Goal: Task Accomplishment & Management: Complete application form

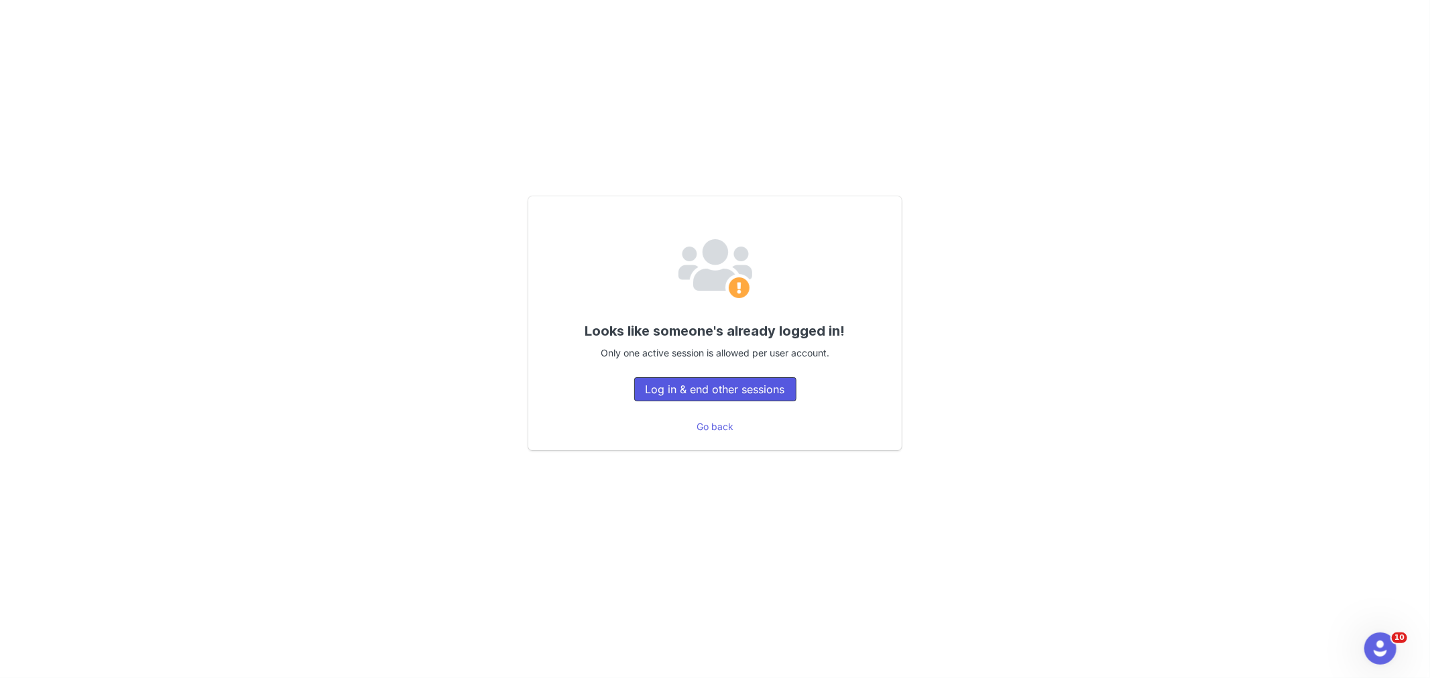
click at [780, 398] on button "Log in & end other sessions" at bounding box center [715, 389] width 162 height 24
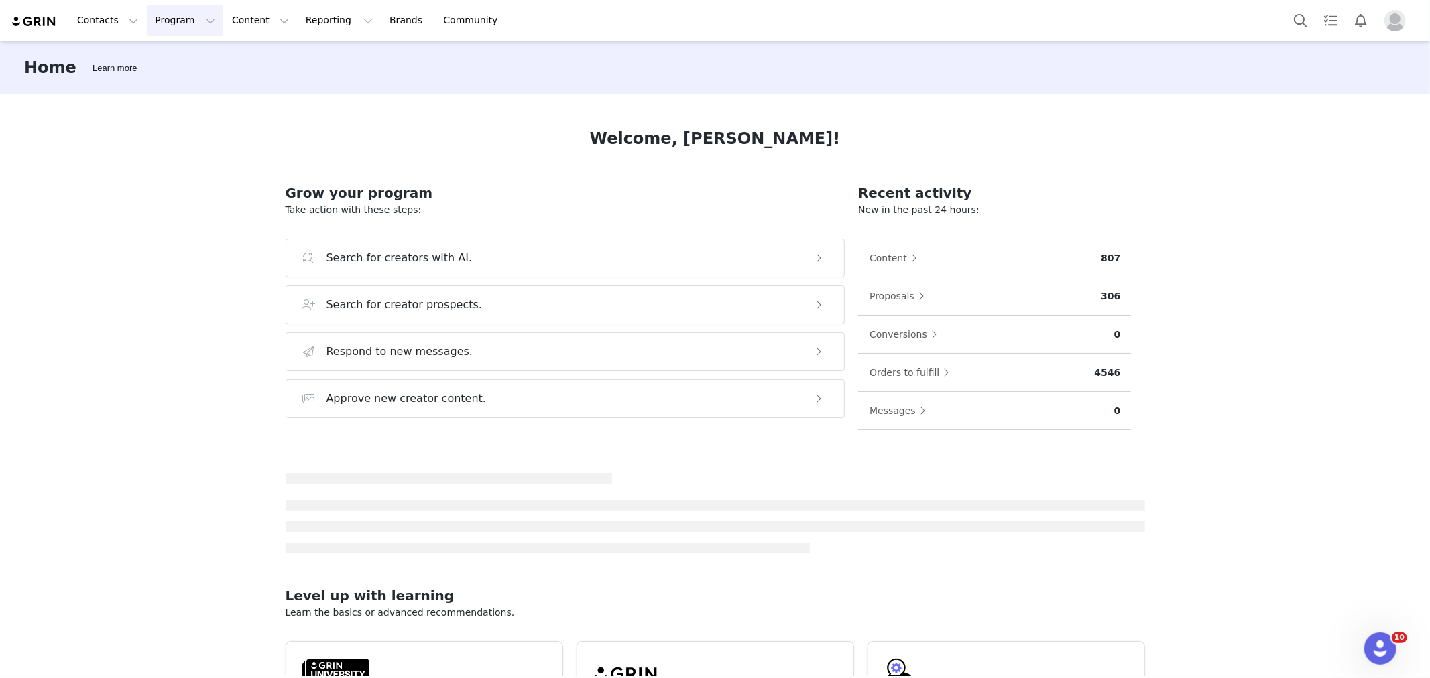
click at [180, 23] on button "Program Program" at bounding box center [185, 20] width 76 height 30
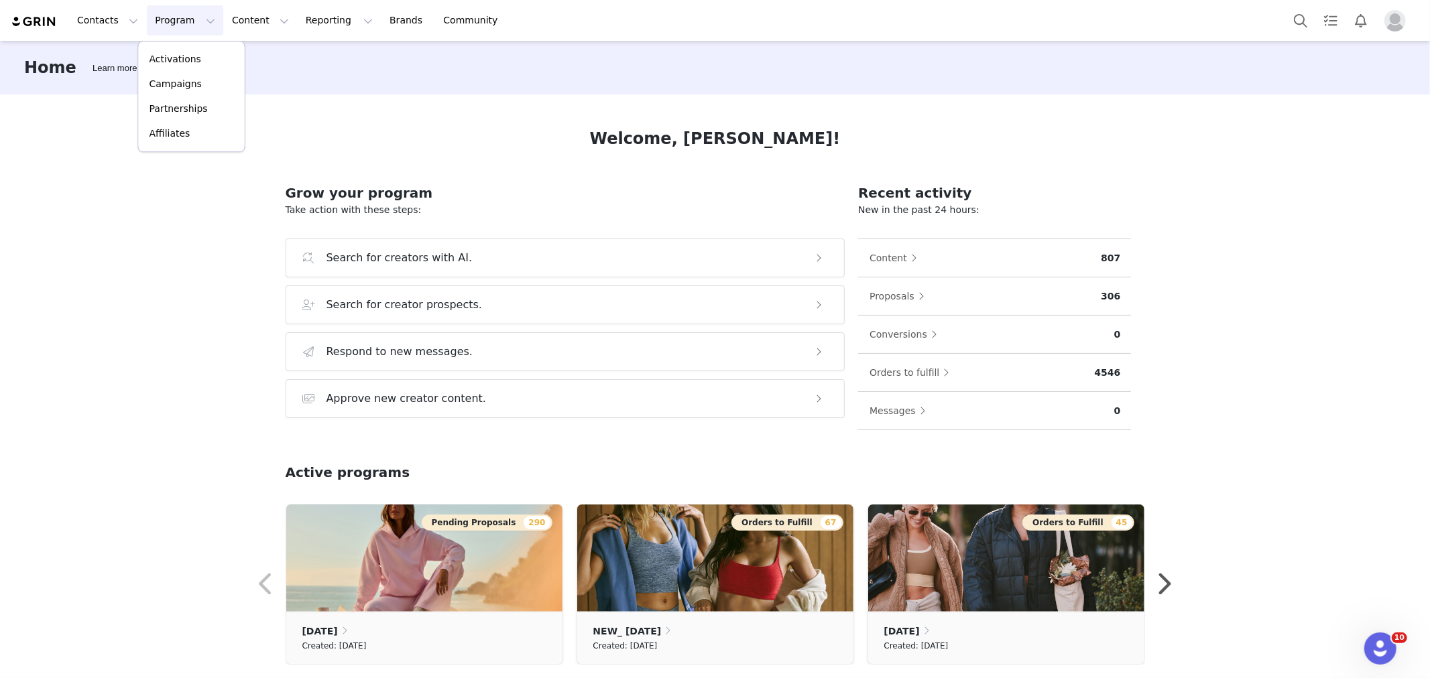
click at [429, 118] on div "Welcome, Angelo! Grow your program Take action with these steps: Search for cre…" at bounding box center [715, 386] width 924 height 582
click at [184, 147] on div "Home Learn more Welcome, Angelo! Grow your program Take action with these steps…" at bounding box center [715, 358] width 1430 height 635
click at [260, 30] on button "Content Content" at bounding box center [260, 20] width 73 height 30
click at [193, 28] on button "Program Program" at bounding box center [185, 20] width 76 height 30
click at [122, 27] on button "Contacts Contacts" at bounding box center [107, 20] width 77 height 30
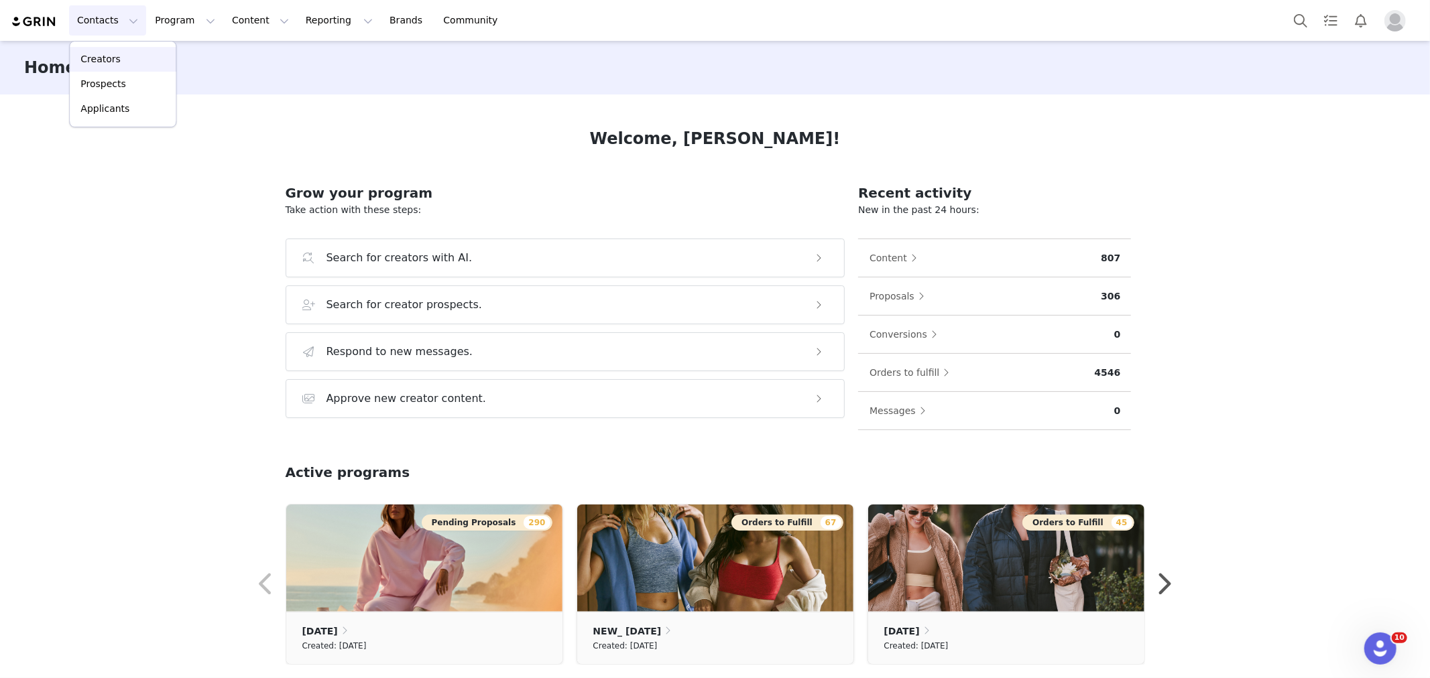
click at [119, 62] on div "Creators" at bounding box center [123, 59] width 90 height 14
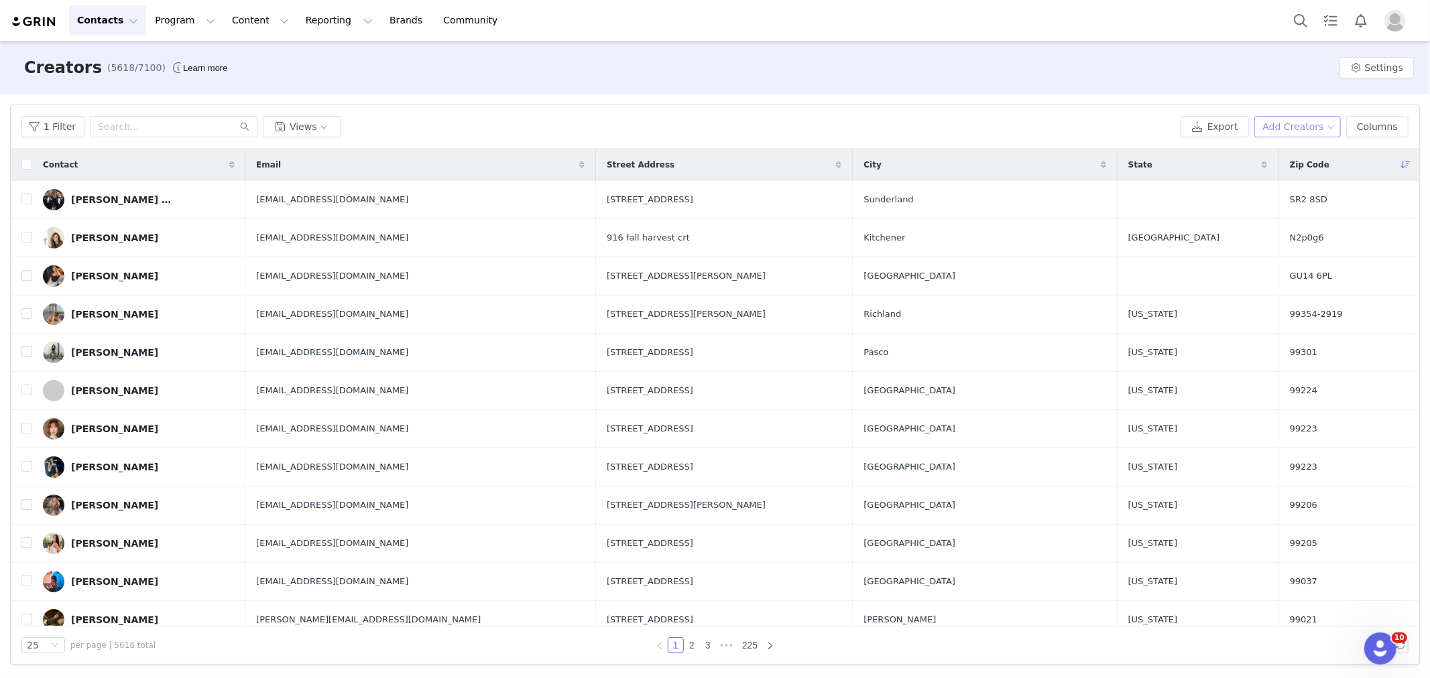
click at [1319, 124] on button "Add Creators" at bounding box center [1297, 126] width 87 height 21
click at [1290, 170] on span "Import Creators" at bounding box center [1309, 175] width 74 height 15
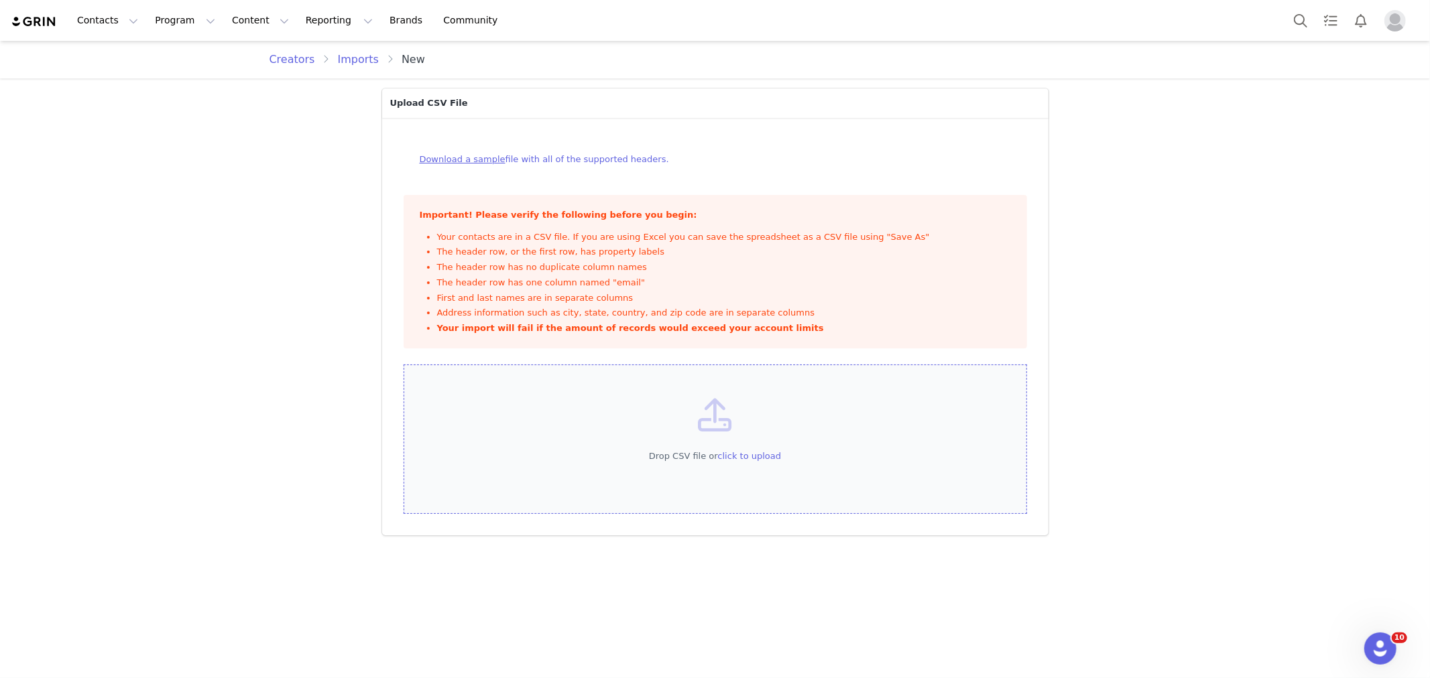
click at [751, 473] on div "Drop CSV file or click to upload" at bounding box center [715, 440] width 623 height 150
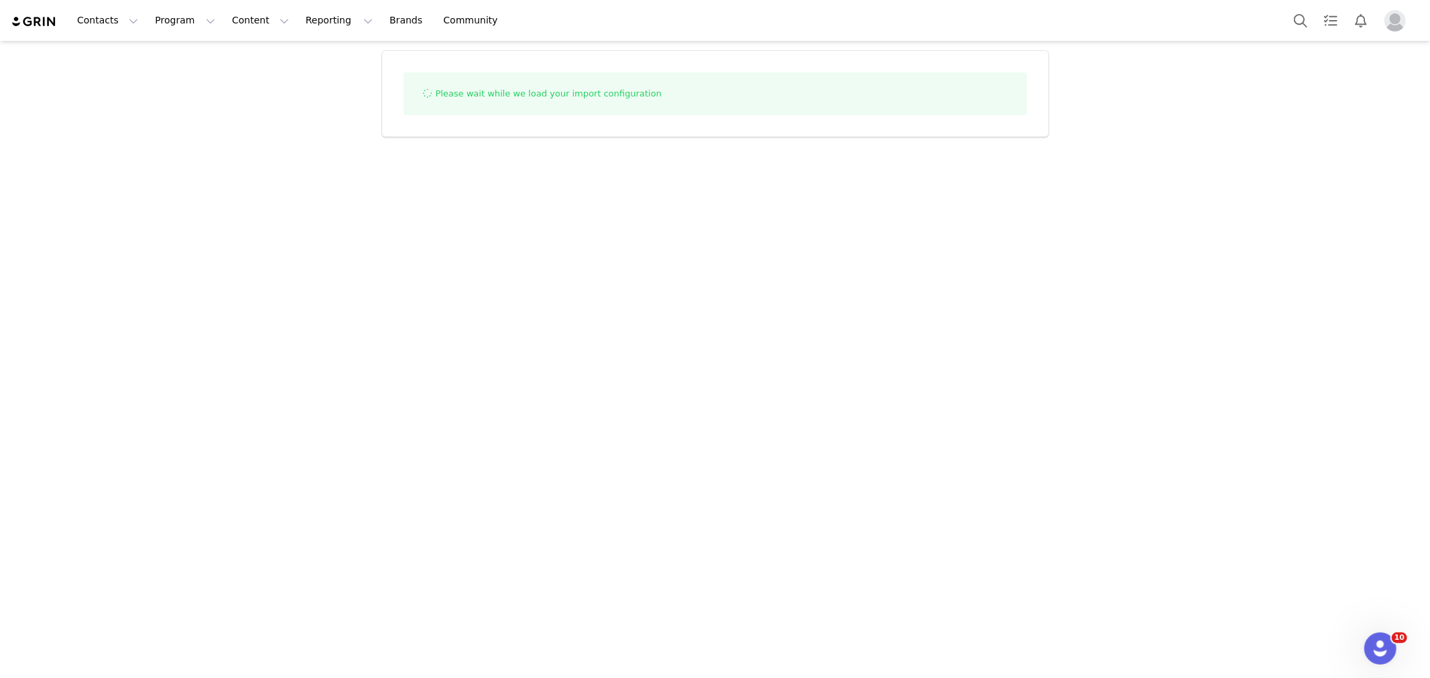
select select "influencer"
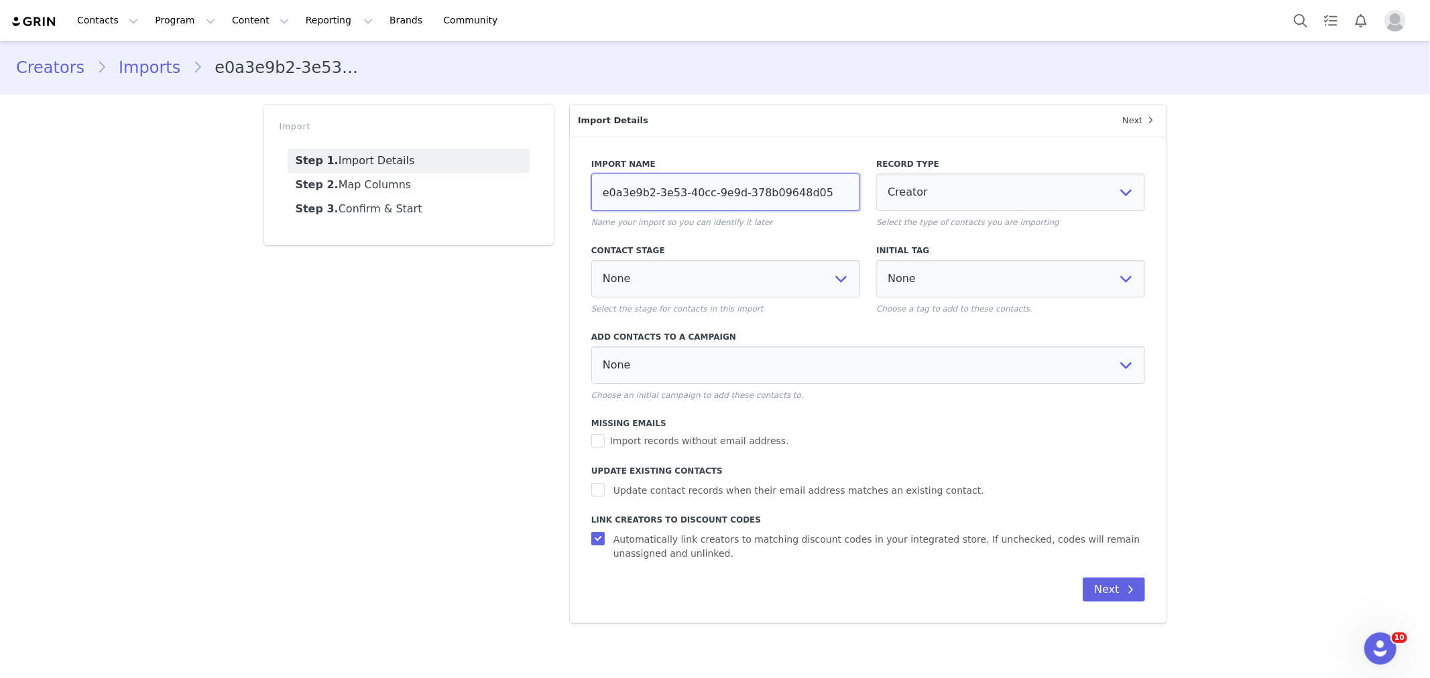
click at [707, 186] on input "e0a3e9b2-3e53-40cc-9e9d-378b09648d05" at bounding box center [725, 193] width 269 height 38
click at [705, 188] on input "e0a3e9b2-3e53-40cc-9e9d-378b09648d05" at bounding box center [725, 193] width 269 height 38
click at [706, 185] on input "e0a3e9b2-3e53-40cc-9e9d-378b09648d05" at bounding box center [725, 193] width 269 height 38
type input "khloe"
click at [635, 484] on span "Update contact records when their email address matches an existing contact." at bounding box center [798, 491] width 381 height 14
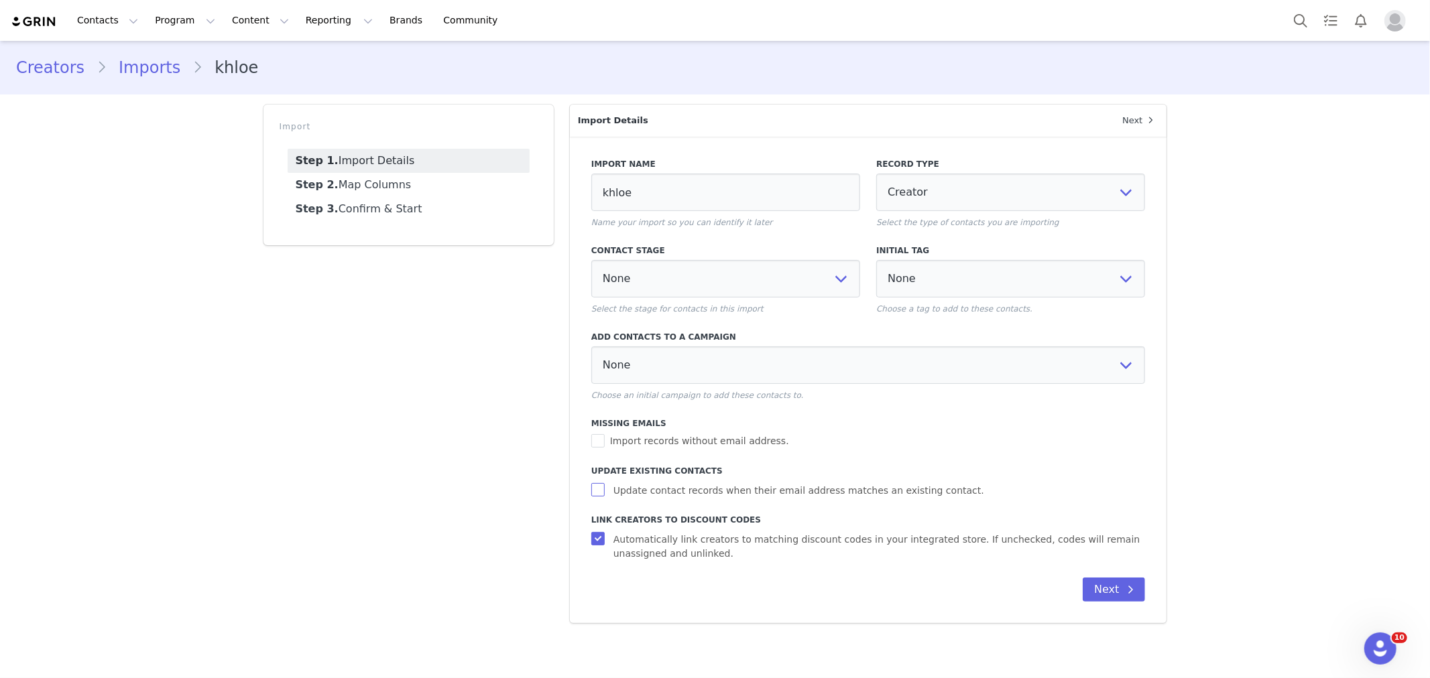
click at [608, 484] on input "Update contact records when their email address matches an existing contact." at bounding box center [599, 489] width 17 height 13
checkbox input "true"
click at [666, 196] on input "khloe" at bounding box center [725, 193] width 269 height 38
type input "khloe 9/2"
select select
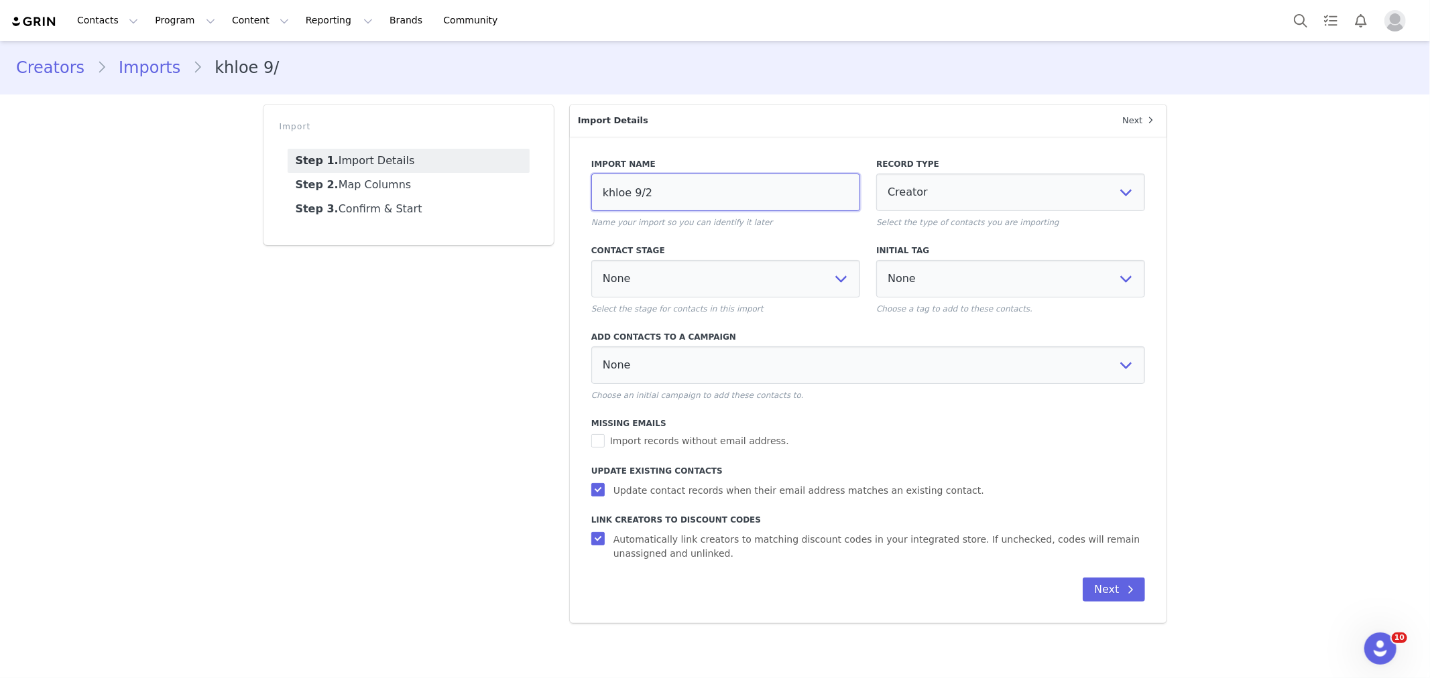
select select
type input "khloe 9/29"
select select
type input "khloe 9/29"
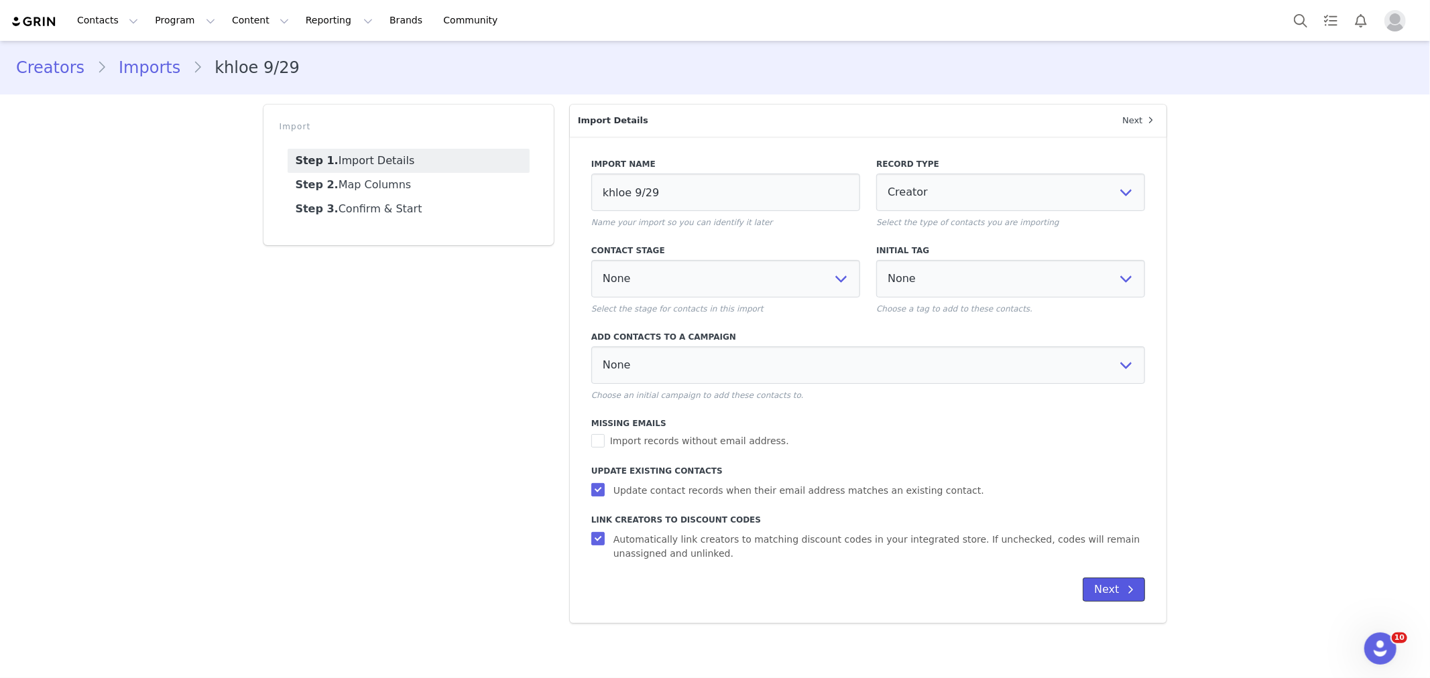
click at [1104, 587] on button "Next" at bounding box center [1114, 590] width 62 height 24
select select
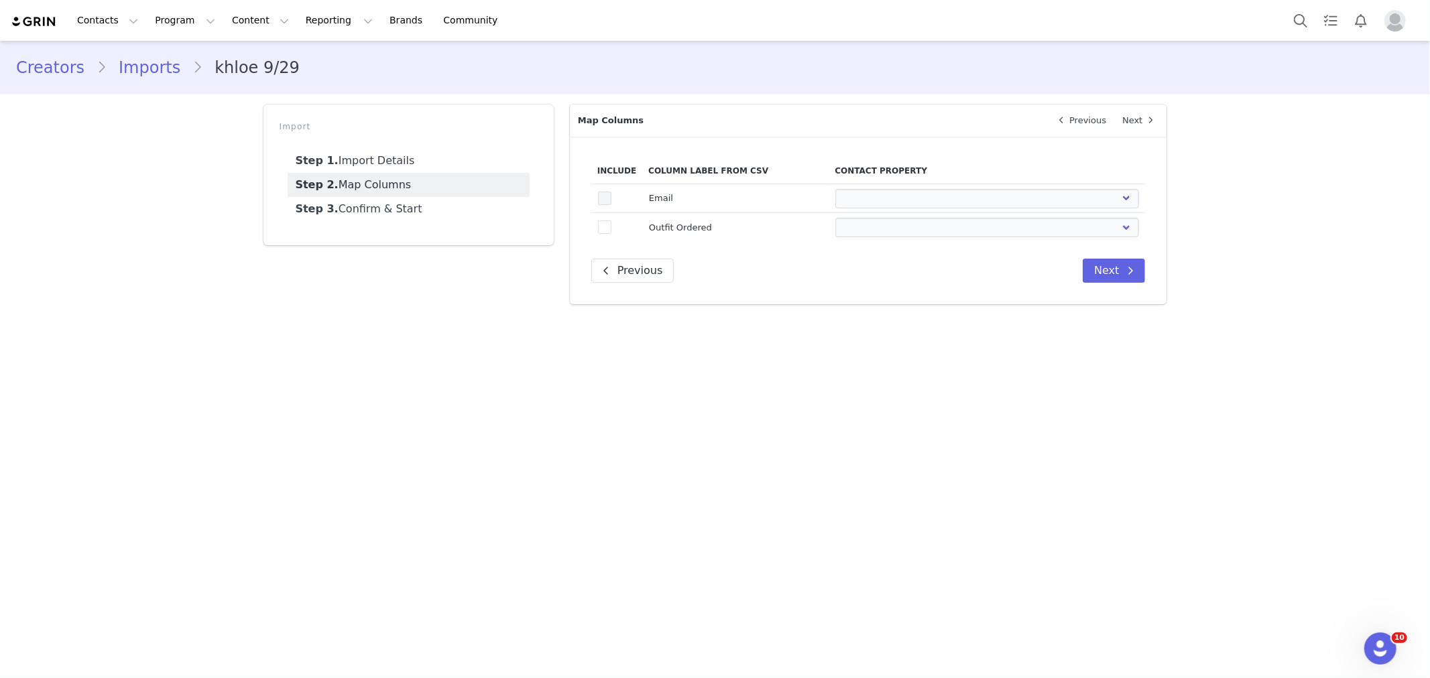
click at [609, 197] on span at bounding box center [604, 198] width 13 height 13
click at [611, 192] on input "true" at bounding box center [611, 192] width 0 height 0
select select
click at [601, 243] on div "Include Column Label from CSV Contact Property true Email First Name Last Name …" at bounding box center [868, 221] width 597 height 168
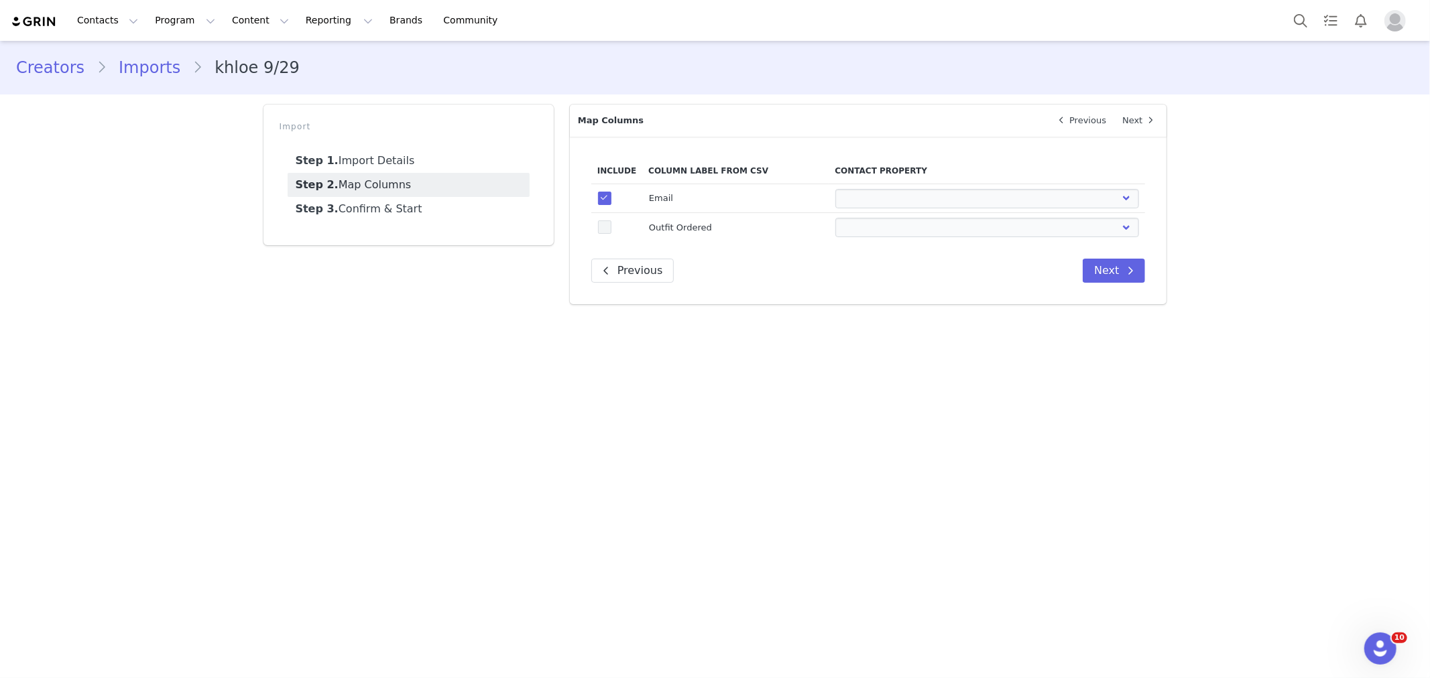
click at [603, 231] on span at bounding box center [604, 227] width 13 height 13
click at [611, 221] on input "true" at bounding box center [611, 221] width 0 height 0
select select
click at [865, 202] on select "First Name Last Name Email PayPal Email Gender Language Phone Country Code Phon…" at bounding box center [987, 198] width 304 height 19
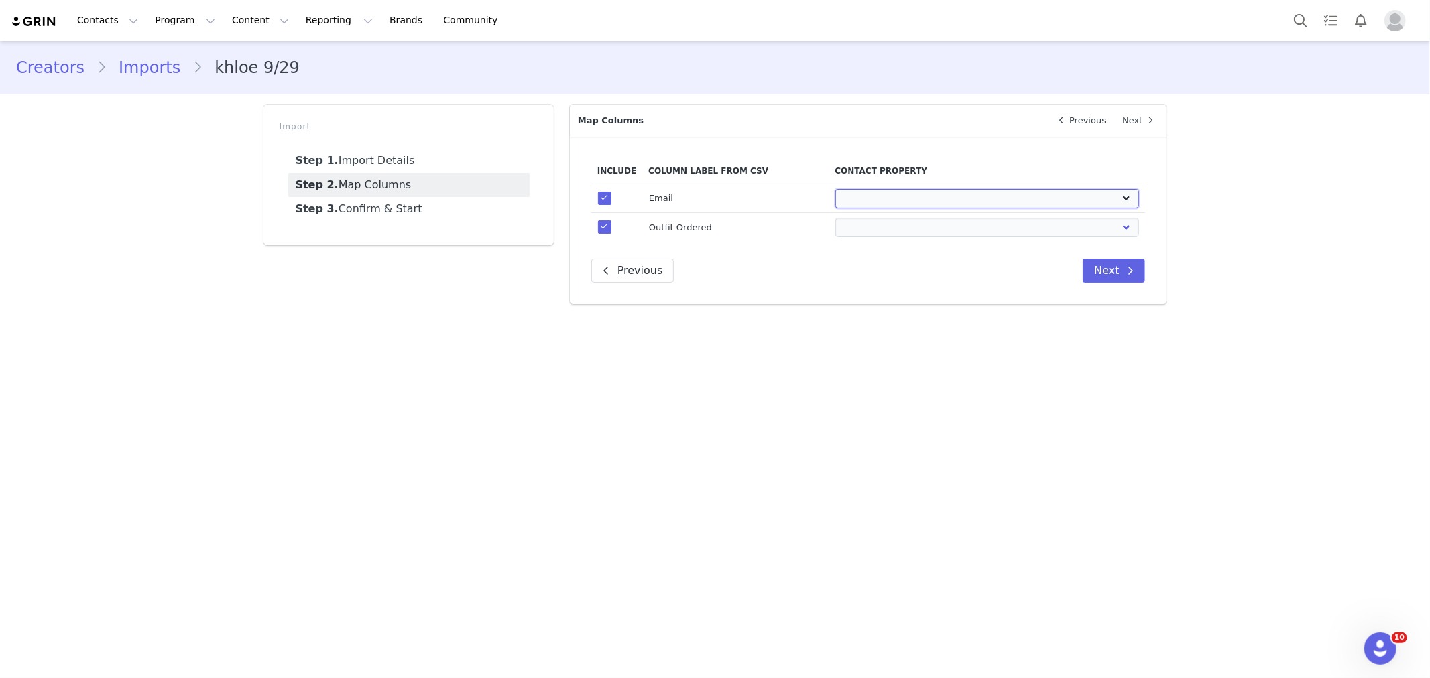
select select "email"
click at [835, 189] on select "First Name Last Name Email PayPal Email Gender Language Phone Country Code Phon…" at bounding box center [987, 198] width 304 height 19
click at [875, 233] on select "First Name Last Name Email PayPal Email Gender Language Phone Country Code Phon…" at bounding box center [987, 227] width 304 height 19
select select "field_24350"
click at [835, 218] on select "First Name Last Name Email PayPal Email Gender Language Phone Country Code Phon…" at bounding box center [987, 227] width 304 height 19
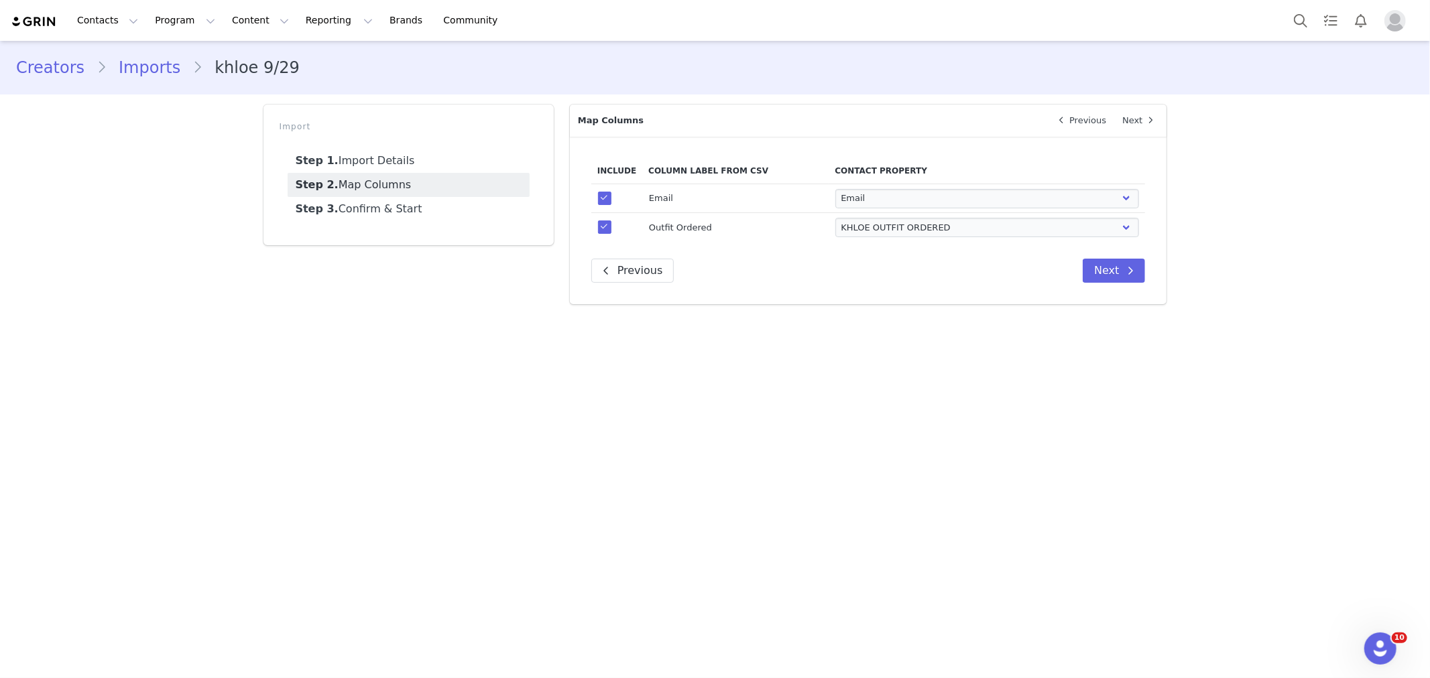
click at [900, 398] on main "Creators Imports khloe 9/29 Import Step 1. Import Details Step 2. Map Columns S…" at bounding box center [715, 358] width 1430 height 635
click at [1127, 278] on span at bounding box center [1130, 271] width 16 height 16
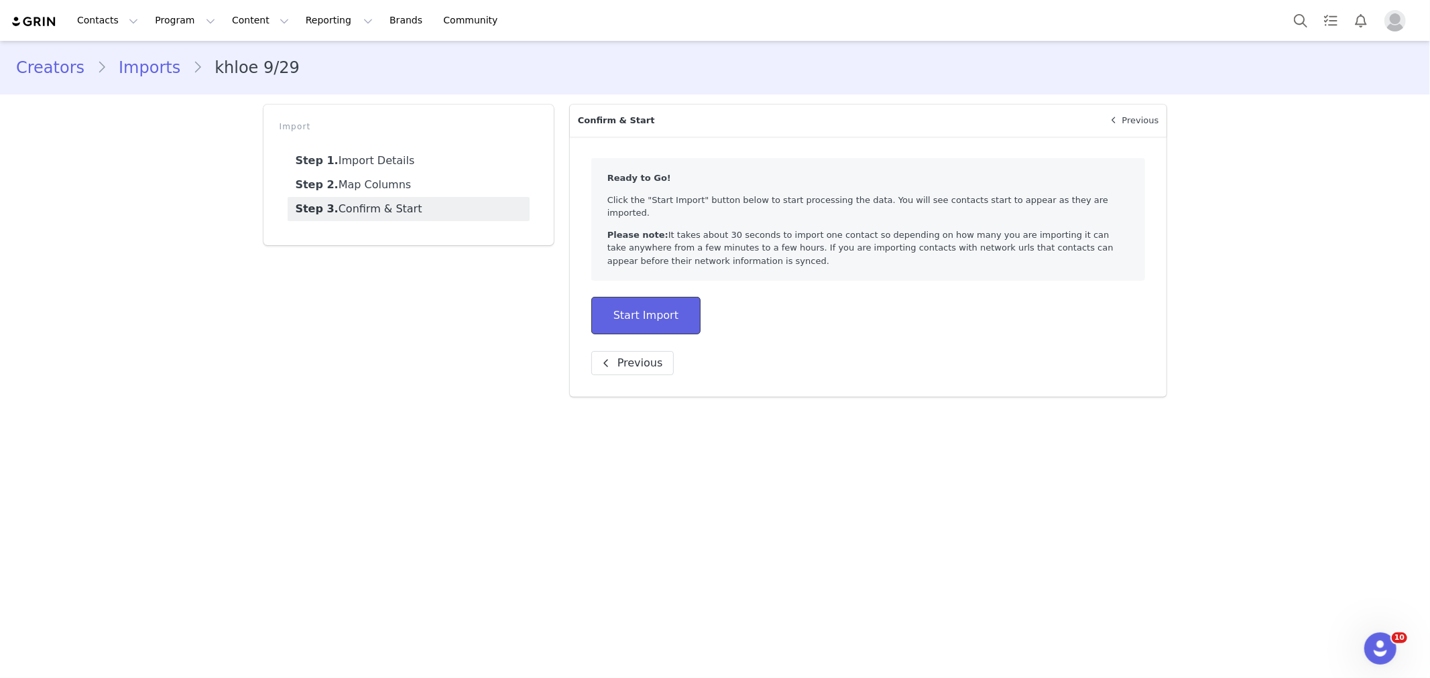
click at [638, 309] on button "Start Import" at bounding box center [645, 316] width 109 height 38
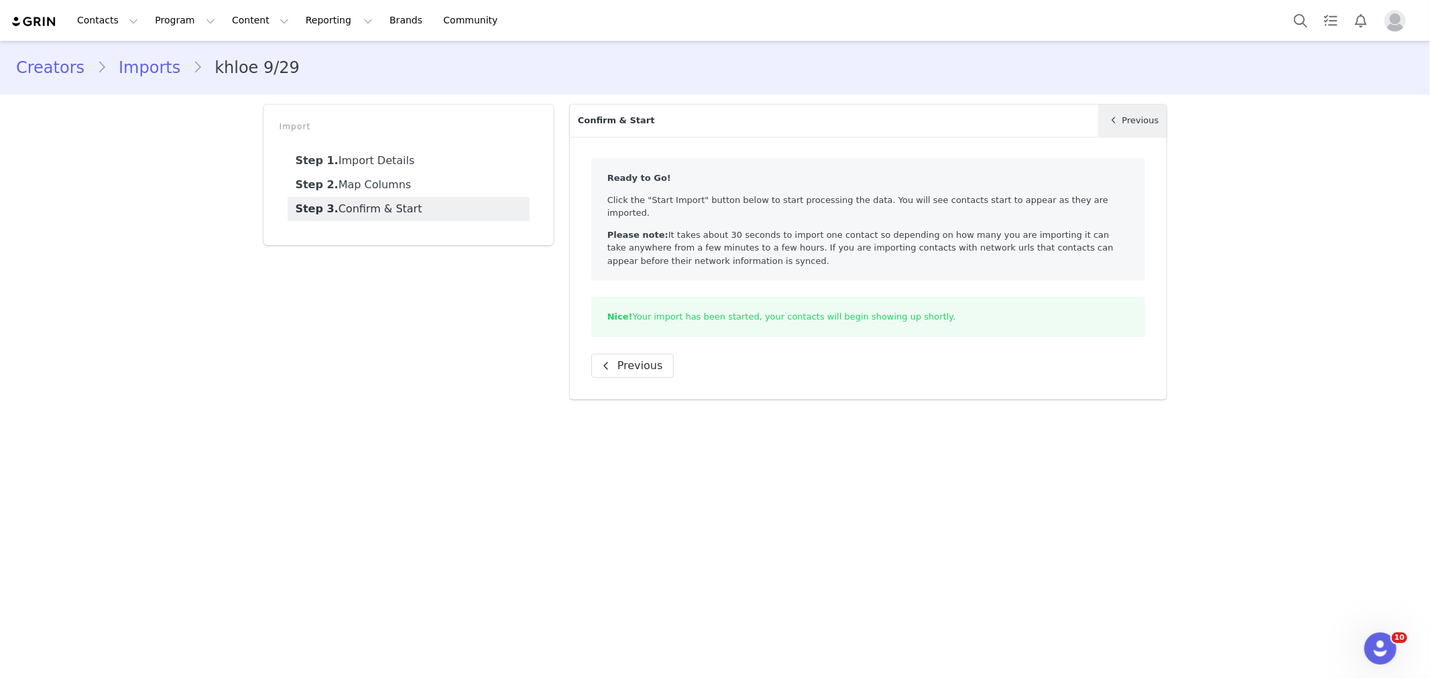
click at [1126, 123] on link "Previous" at bounding box center [1132, 121] width 69 height 32
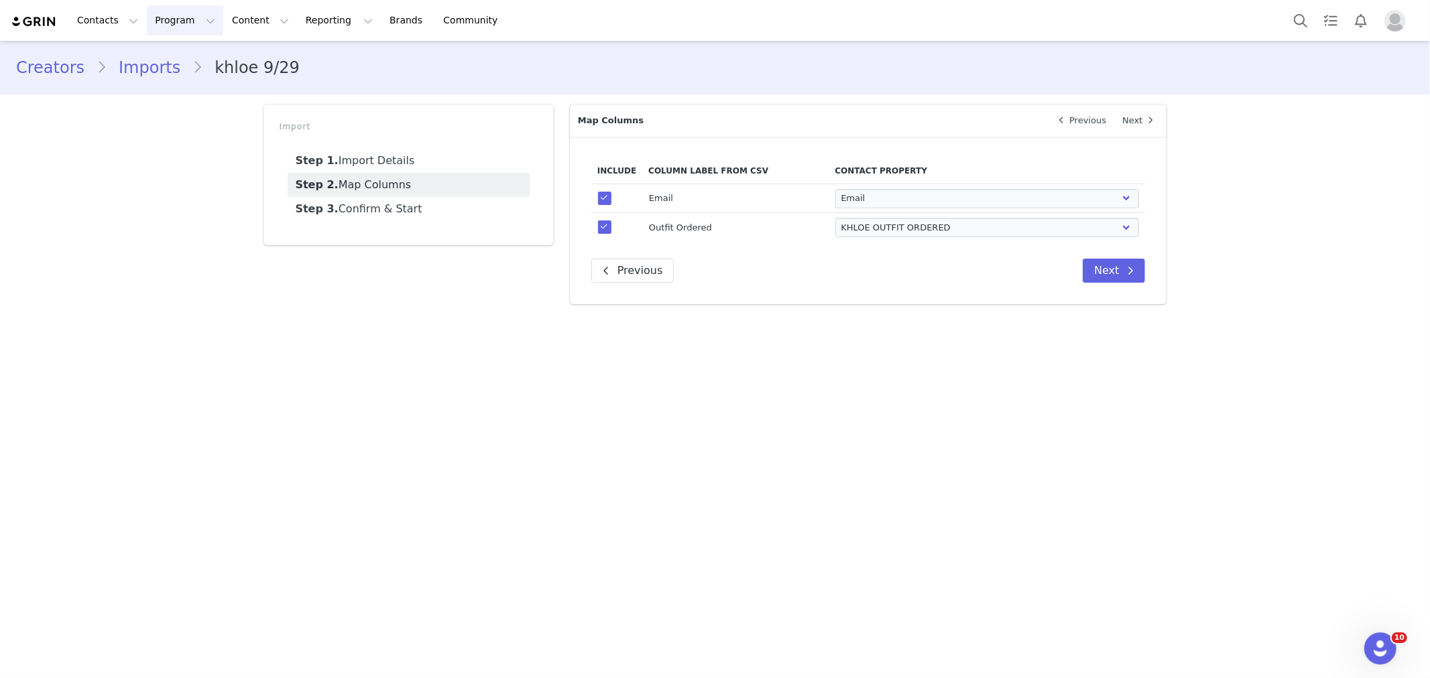
click at [184, 17] on button "Program Program" at bounding box center [185, 20] width 76 height 30
click at [175, 54] on p "Activations" at bounding box center [175, 59] width 52 height 14
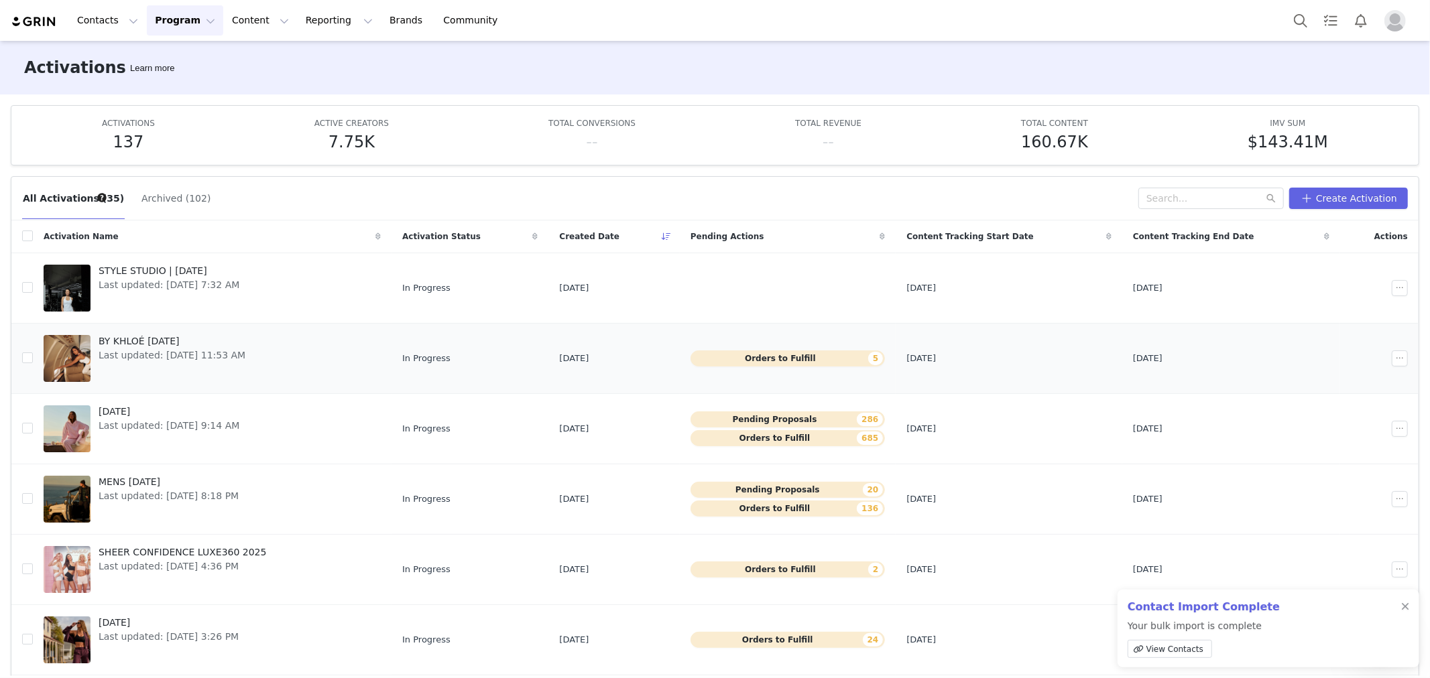
click at [266, 374] on link "BY KHLOÉ OCT 2025 Last updated: Sep 16, 2025 11:53 AM" at bounding box center [212, 359] width 337 height 54
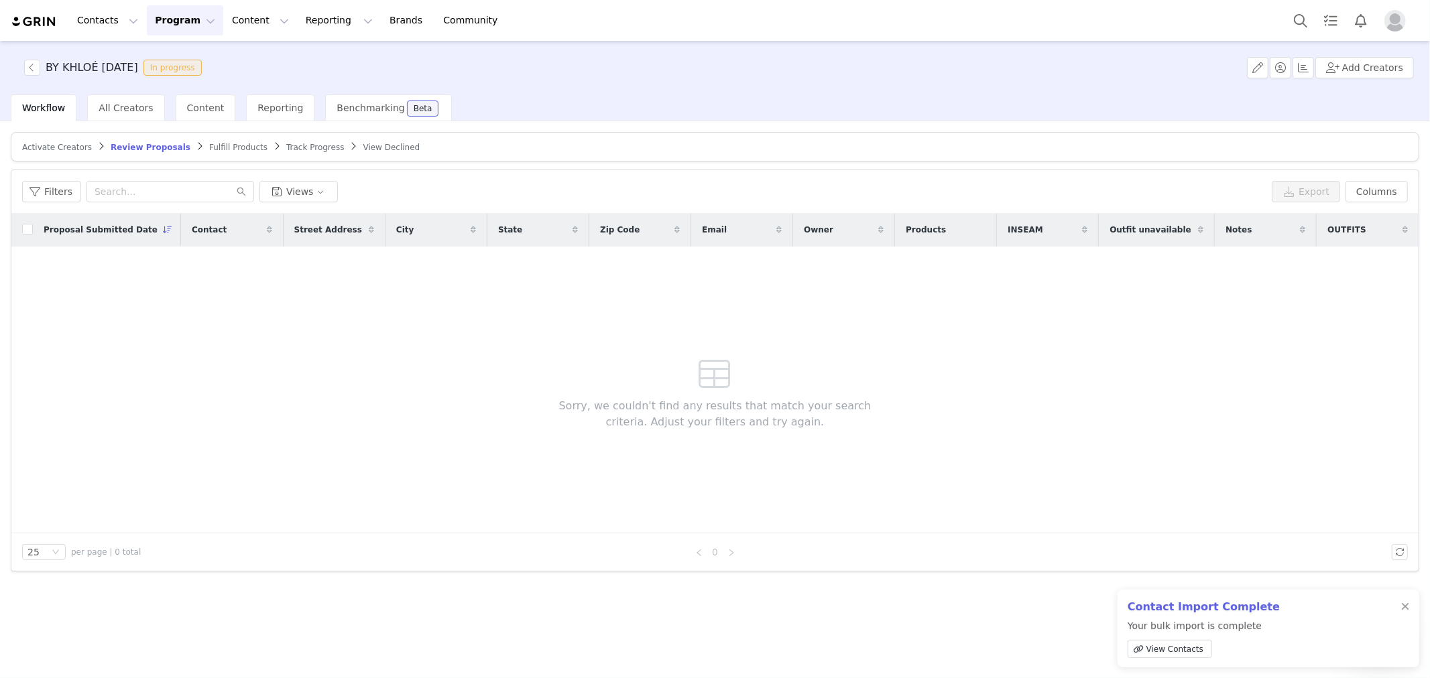
click at [215, 148] on span "Fulfill Products" at bounding box center [238, 147] width 58 height 9
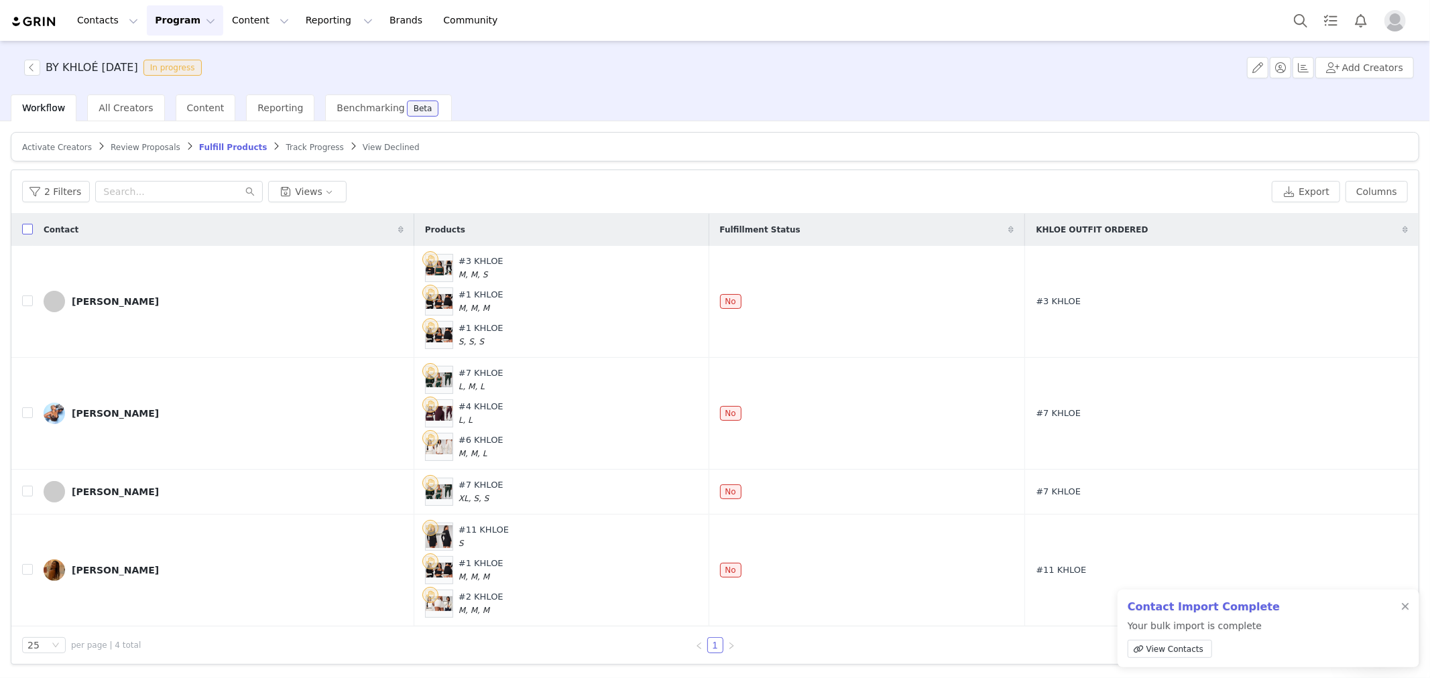
click at [25, 231] on input "checkbox" at bounding box center [27, 229] width 11 height 11
checkbox input "true"
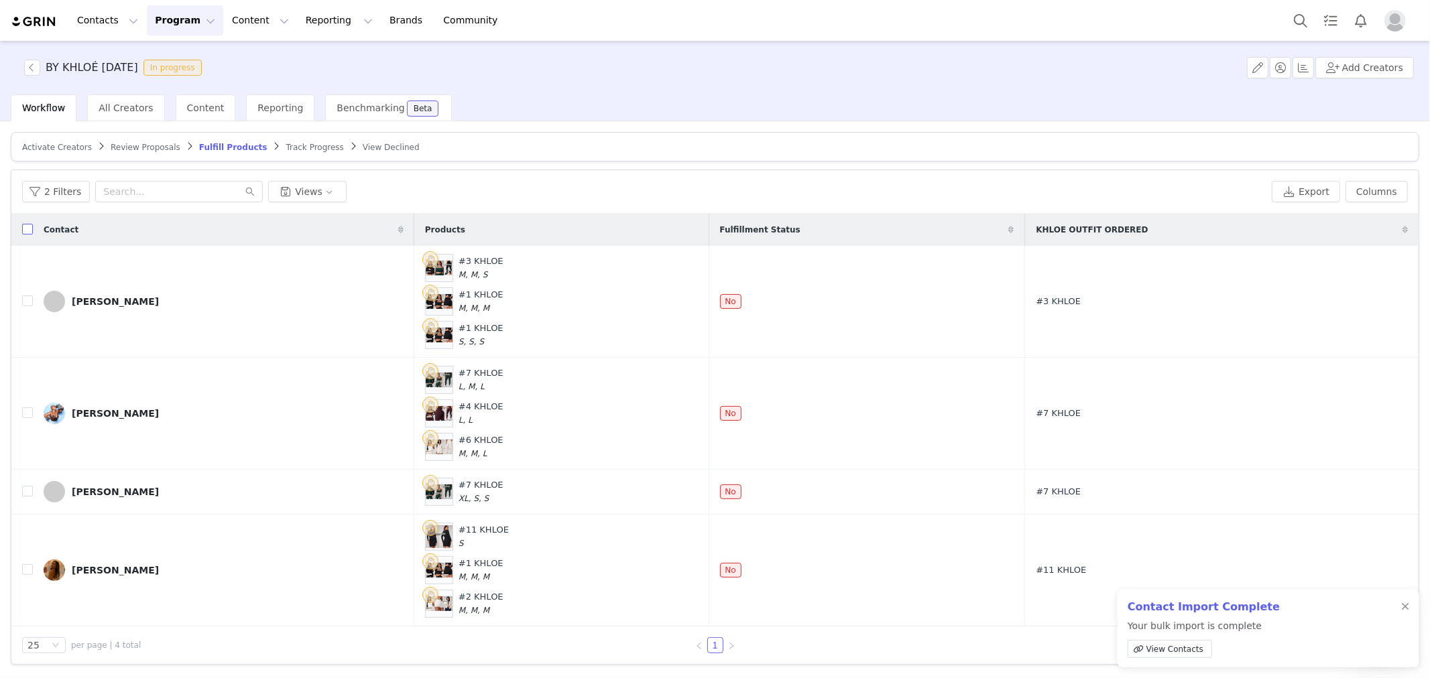
checkbox input "true"
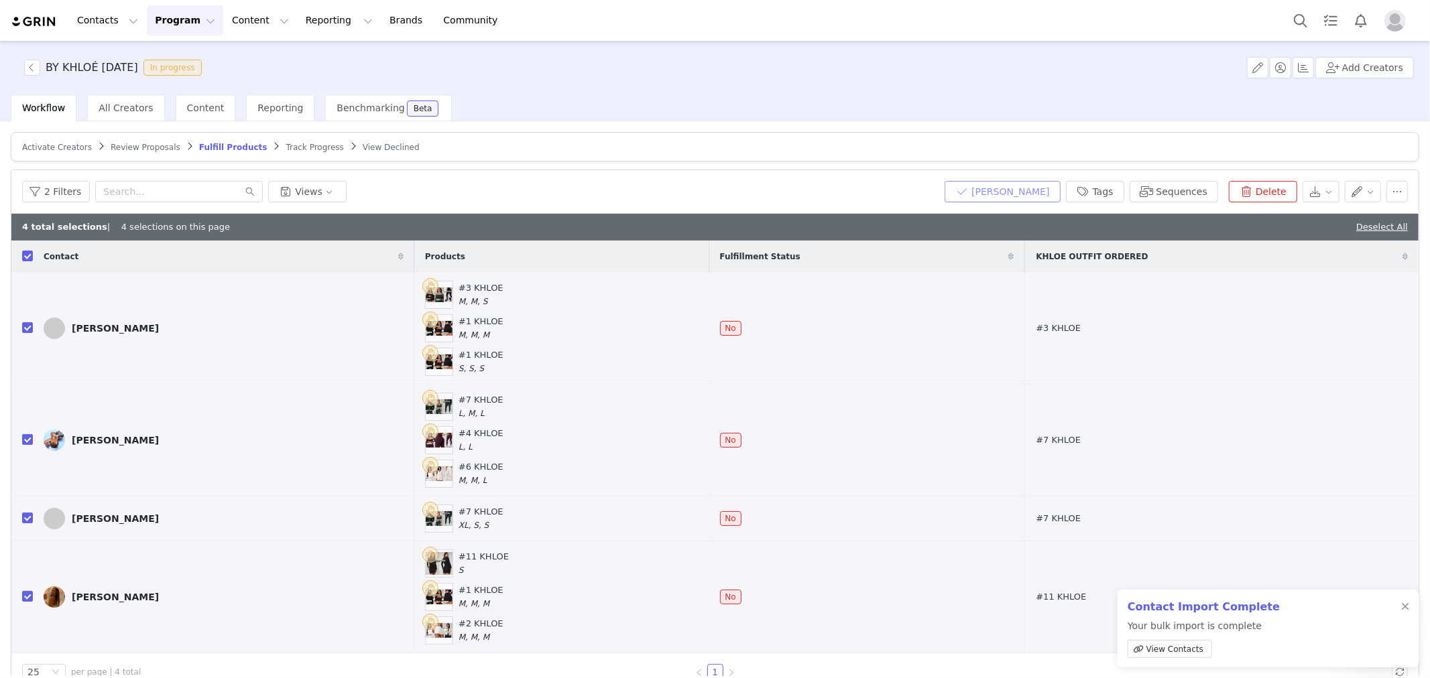
click at [1032, 201] on button "Mark Fulfilled" at bounding box center [1001, 191] width 115 height 21
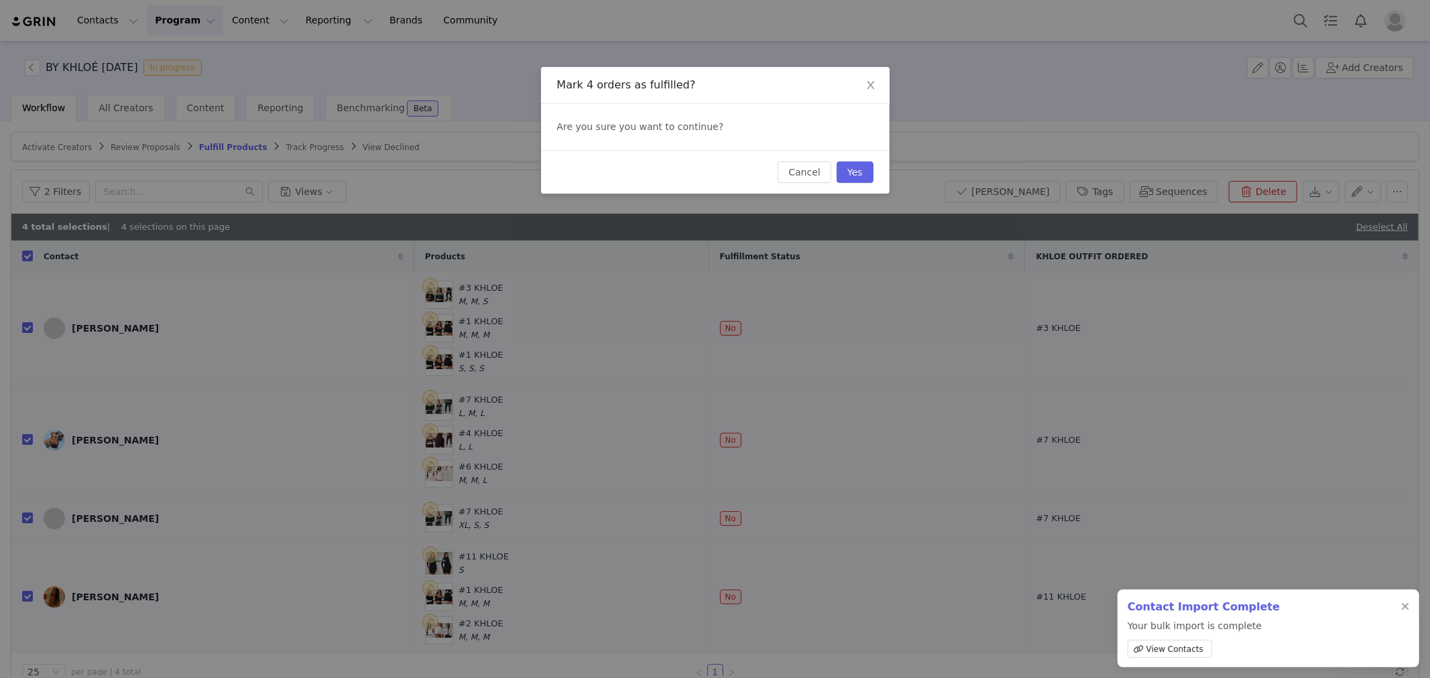
click at [876, 163] on div "Cancel Yes" at bounding box center [715, 172] width 349 height 44
click at [861, 170] on button "Yes" at bounding box center [855, 172] width 37 height 21
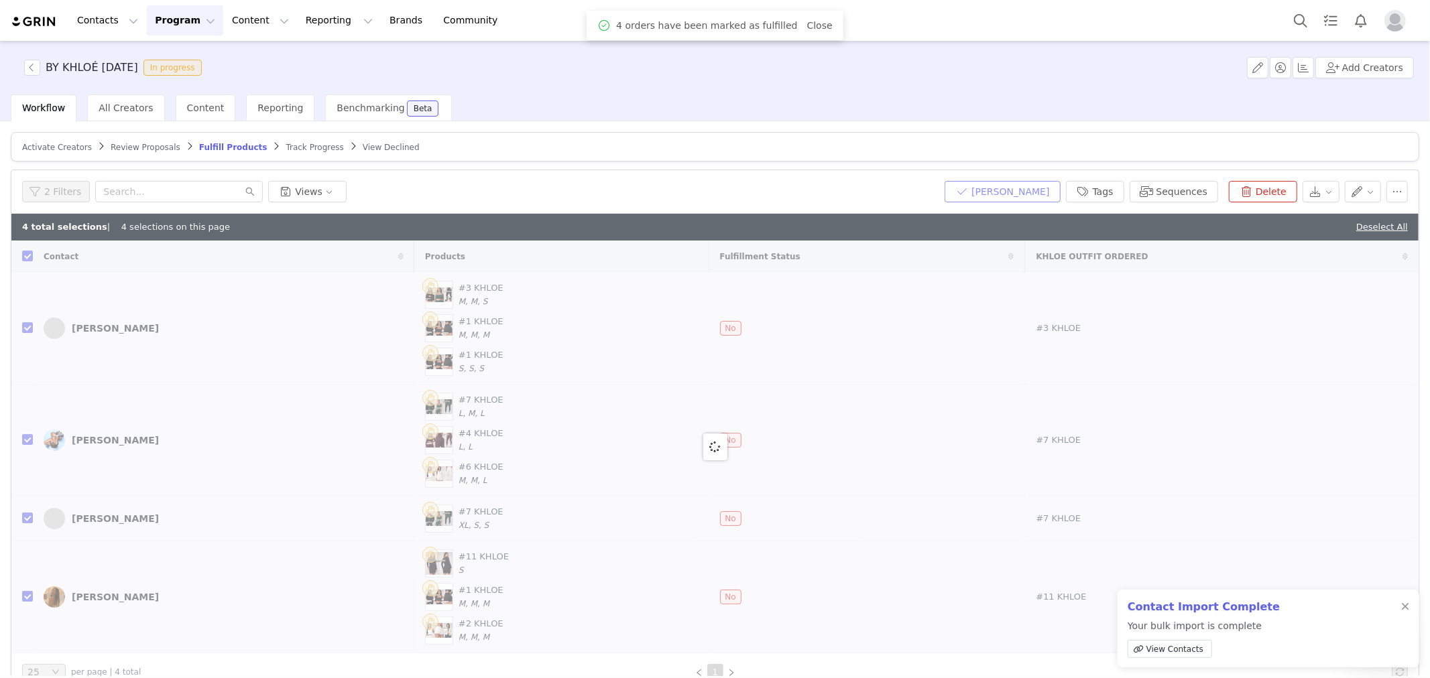
checkbox input "false"
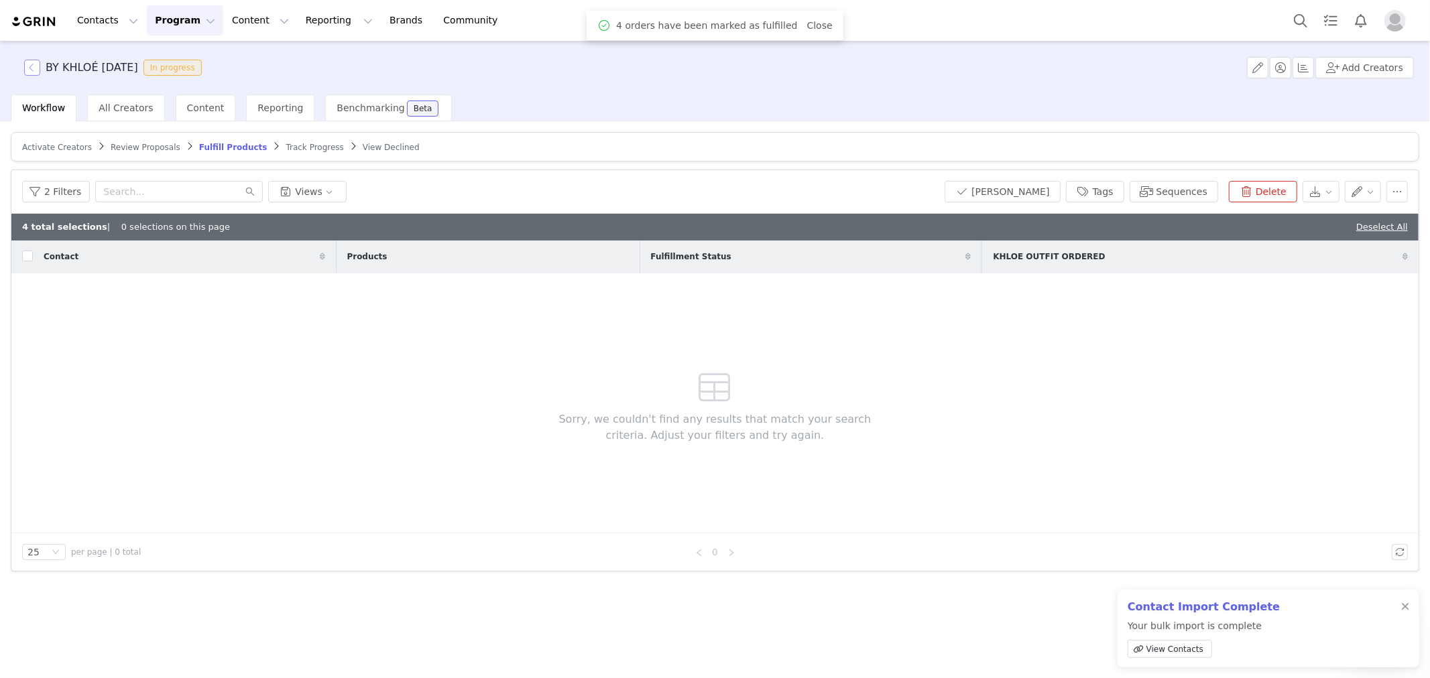
click at [31, 71] on button "button" at bounding box center [32, 68] width 16 height 16
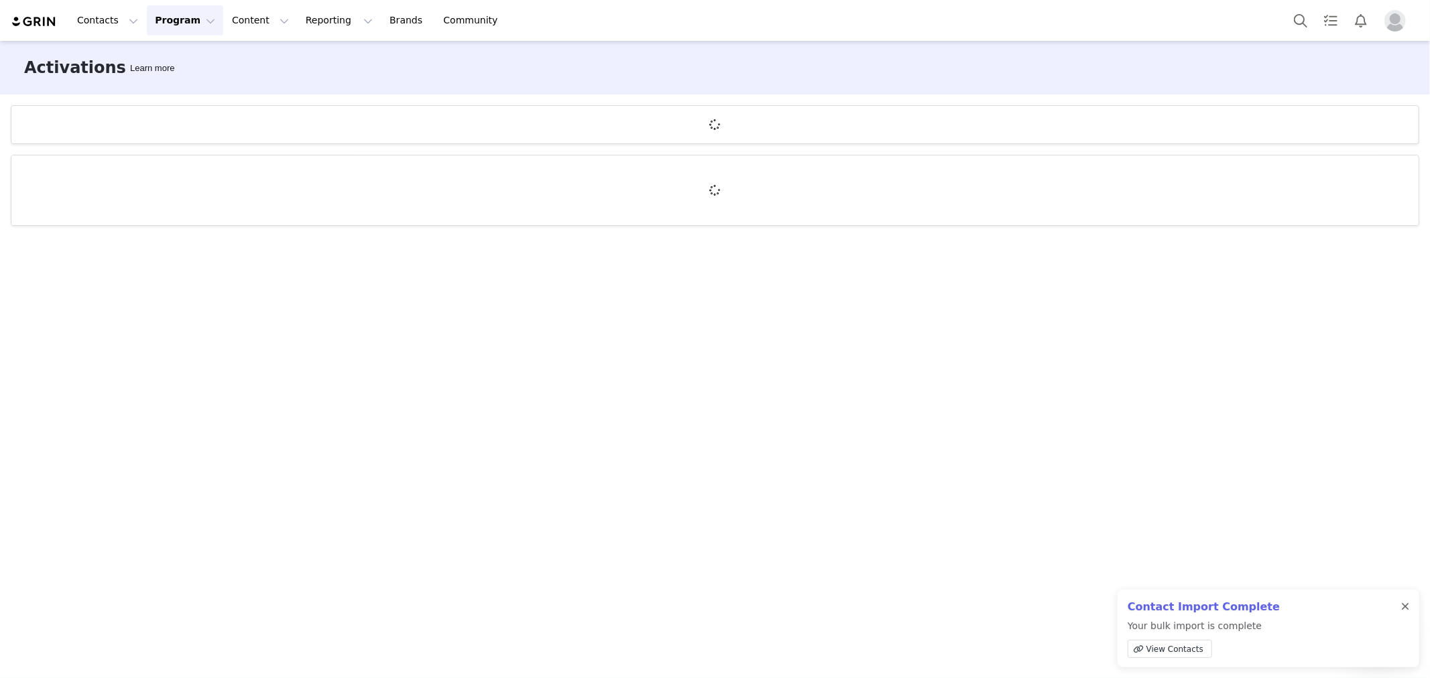
click at [1404, 607] on div at bounding box center [1405, 607] width 8 height 11
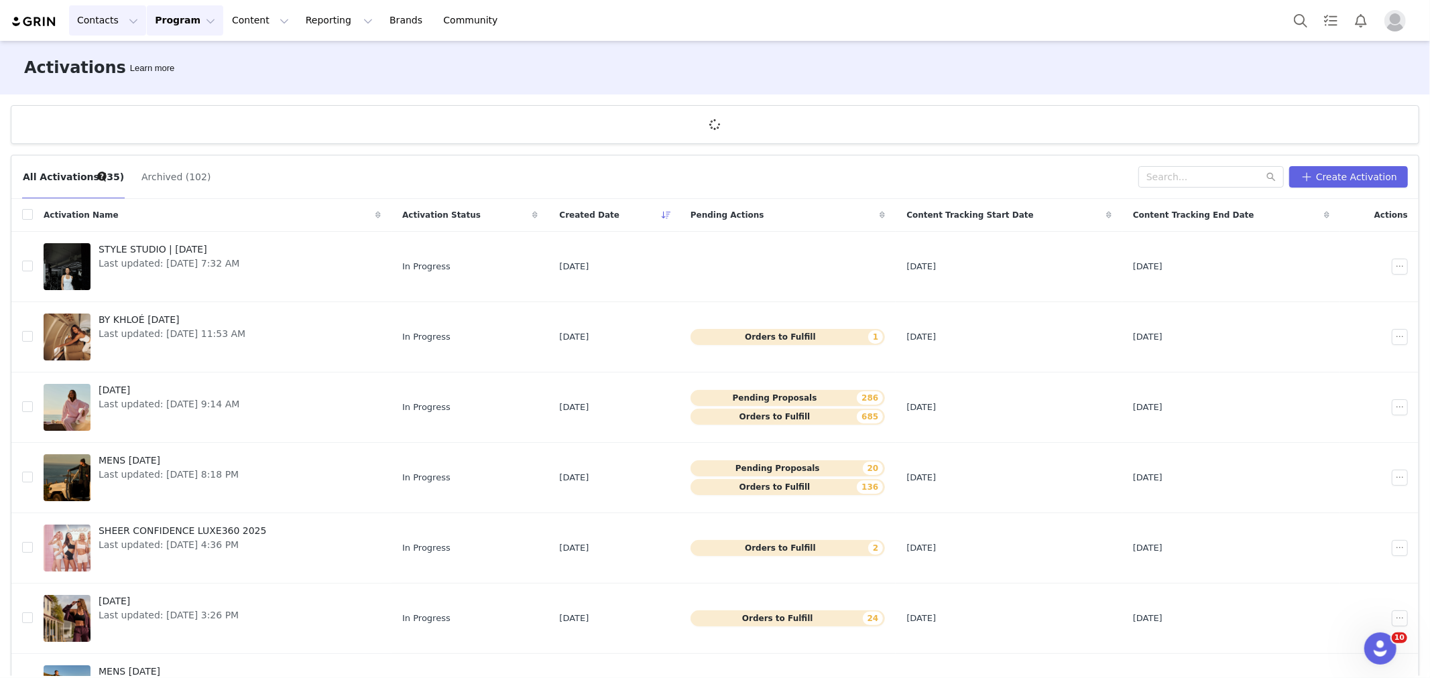
click at [117, 24] on button "Contacts Contacts" at bounding box center [107, 20] width 77 height 30
click at [104, 51] on link "Creators" at bounding box center [123, 59] width 106 height 25
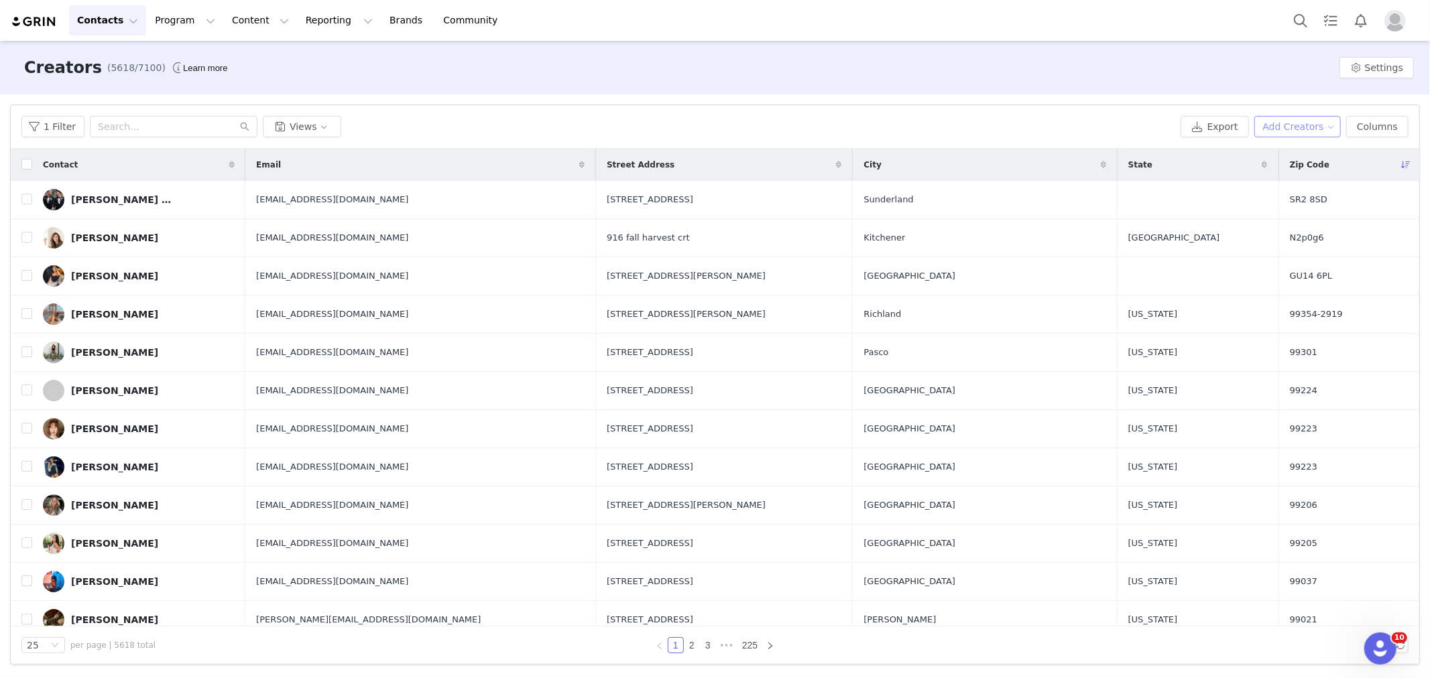
click at [1296, 127] on button "Add Creators" at bounding box center [1297, 126] width 87 height 21
click at [1289, 176] on span "Import Creators" at bounding box center [1309, 175] width 74 height 15
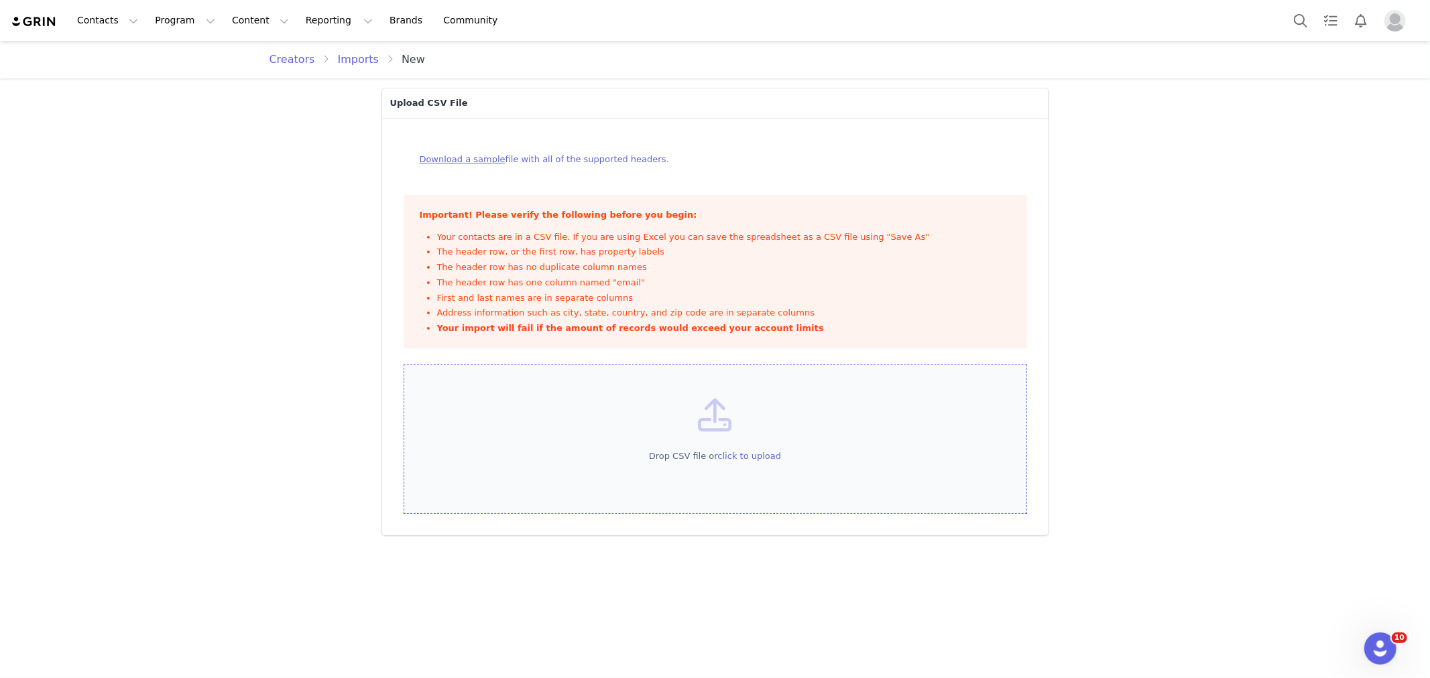
click at [741, 454] on span "click to upload" at bounding box center [750, 456] width 64 height 10
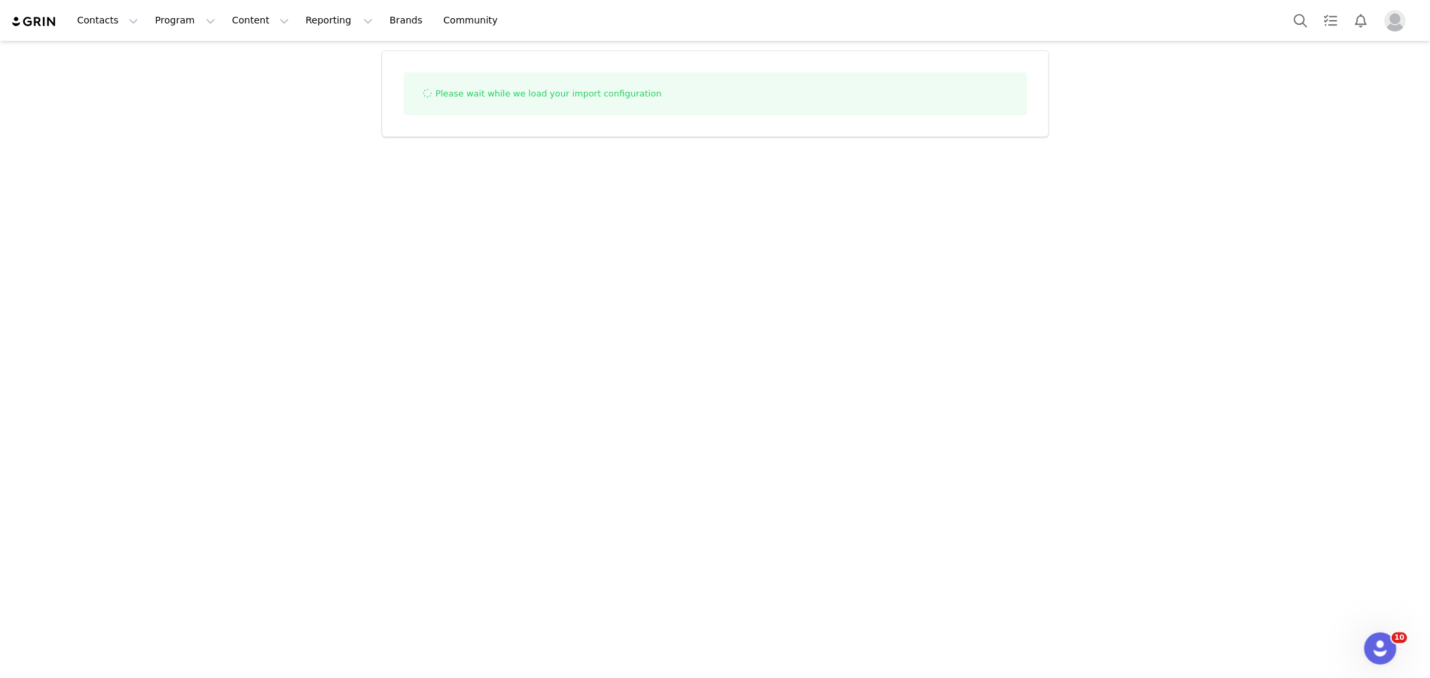
select select "influencer"
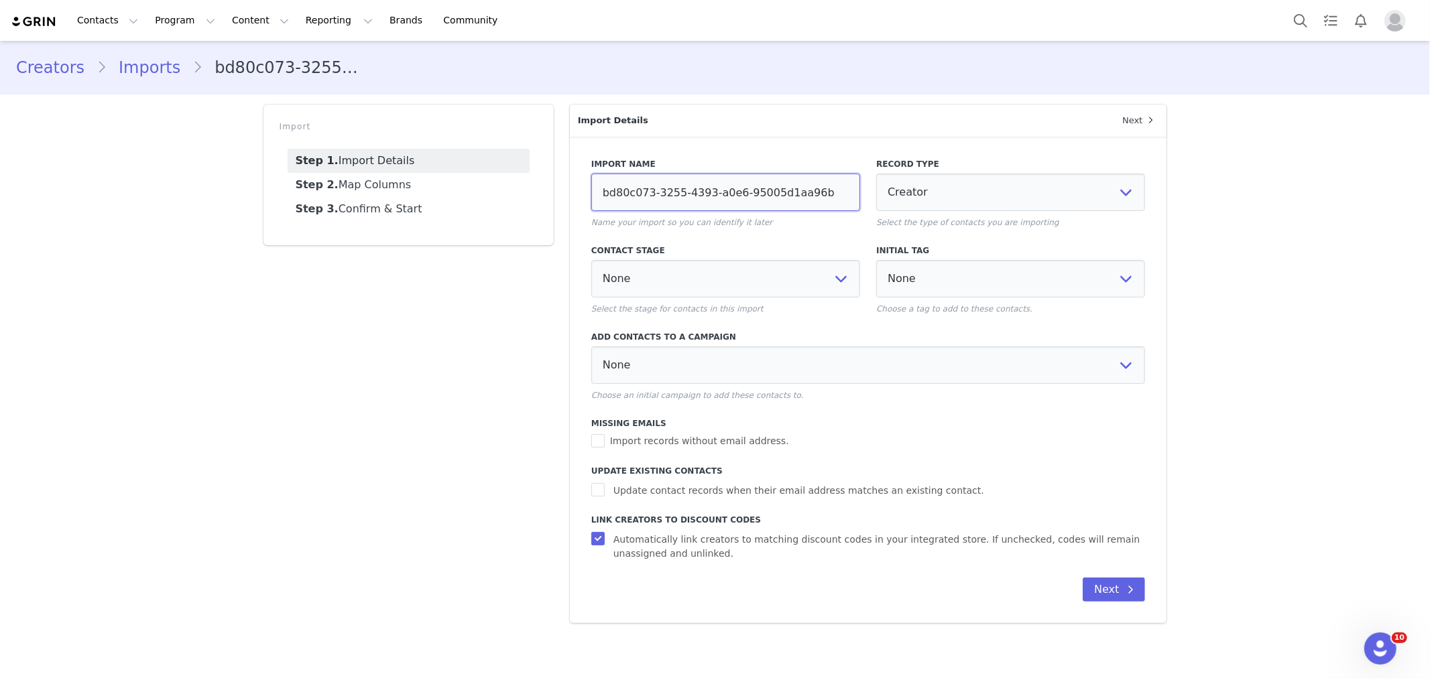
click at [761, 196] on input "bd80c073-3255-4393-a0e6-95005d1aa96b" at bounding box center [725, 193] width 269 height 38
type input "mens 9/29"
click at [695, 500] on div "Import Name mens 9/29 Name your import so you can identify it later Record Type…" at bounding box center [868, 355] width 554 height 411
click at [699, 493] on span "Update contact records when their email address matches an existing contact." at bounding box center [798, 491] width 381 height 14
click at [608, 493] on input "Update contact records when their email address matches an existing contact." at bounding box center [599, 489] width 17 height 13
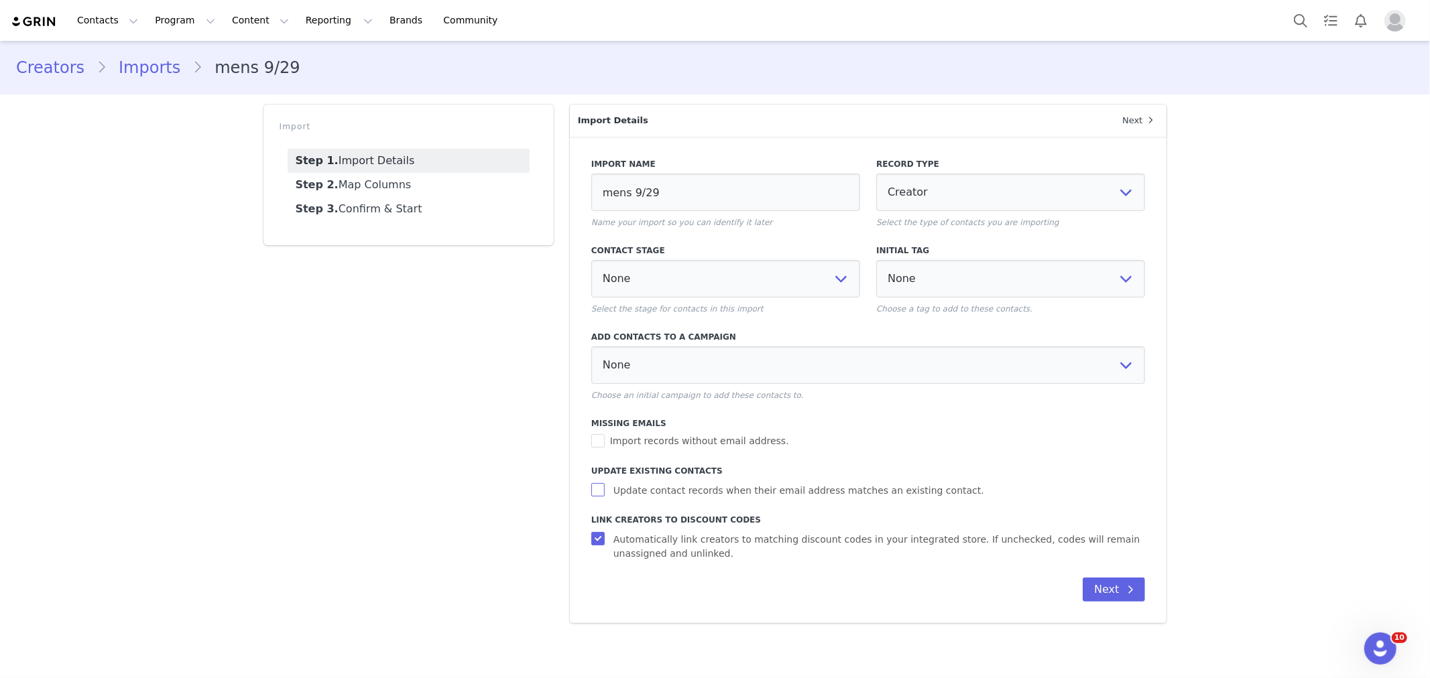
checkbox input "true"
select select
click at [1122, 587] on button "Next" at bounding box center [1114, 590] width 62 height 24
select select
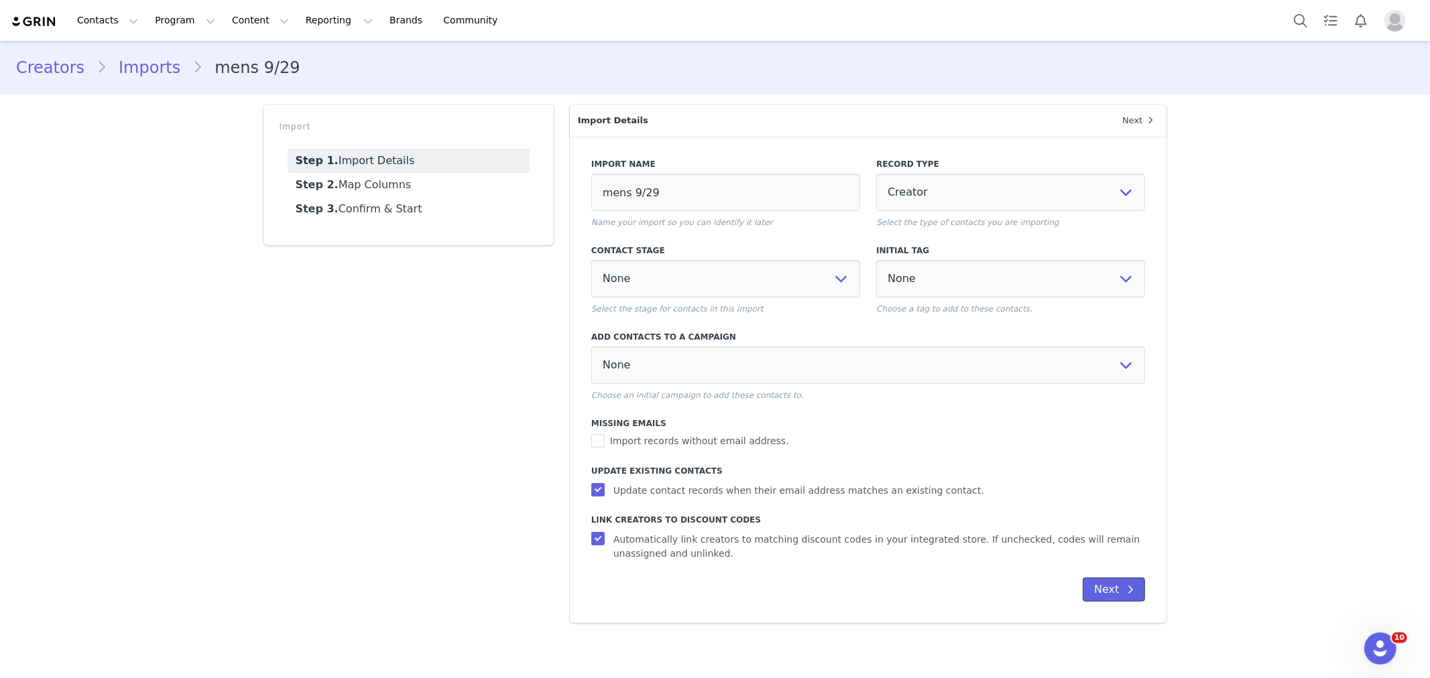
select select
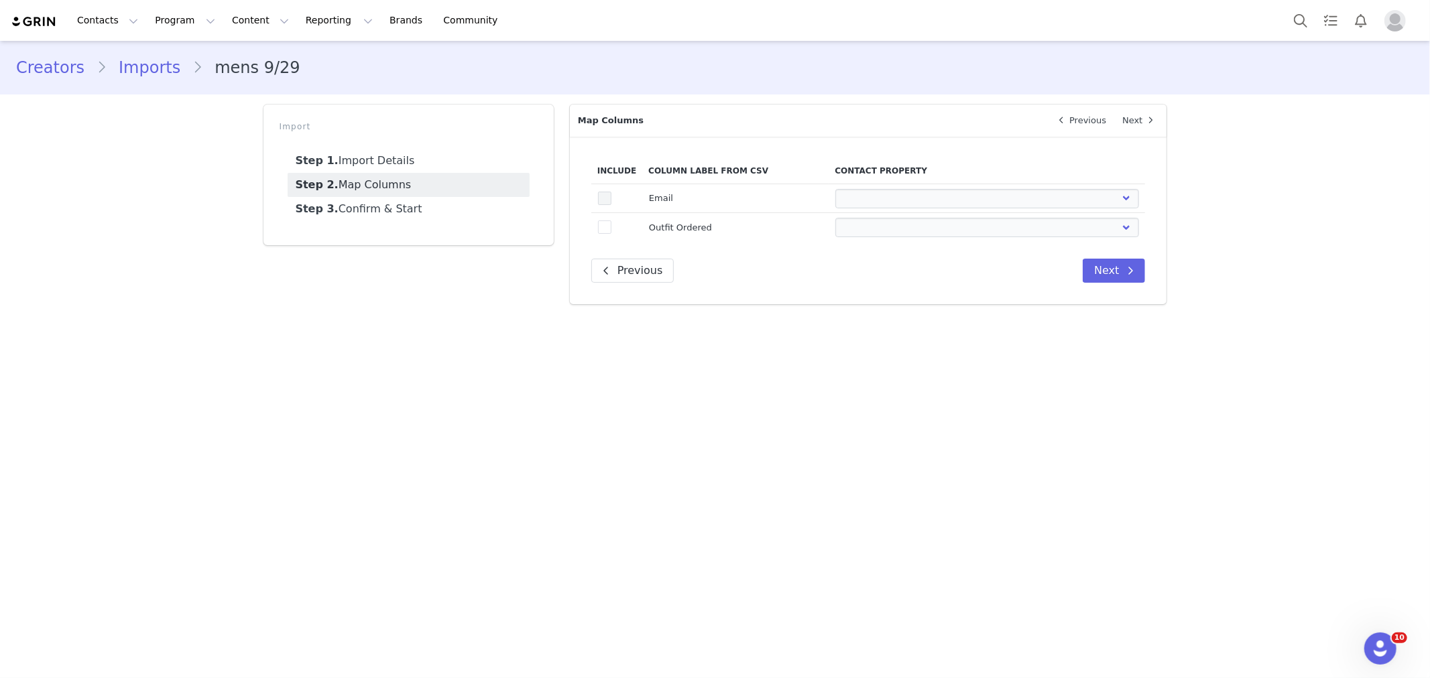
click at [600, 192] on span at bounding box center [604, 198] width 13 height 13
click at [611, 192] on input "true" at bounding box center [611, 192] width 0 height 0
select select
click at [602, 223] on span at bounding box center [604, 227] width 13 height 13
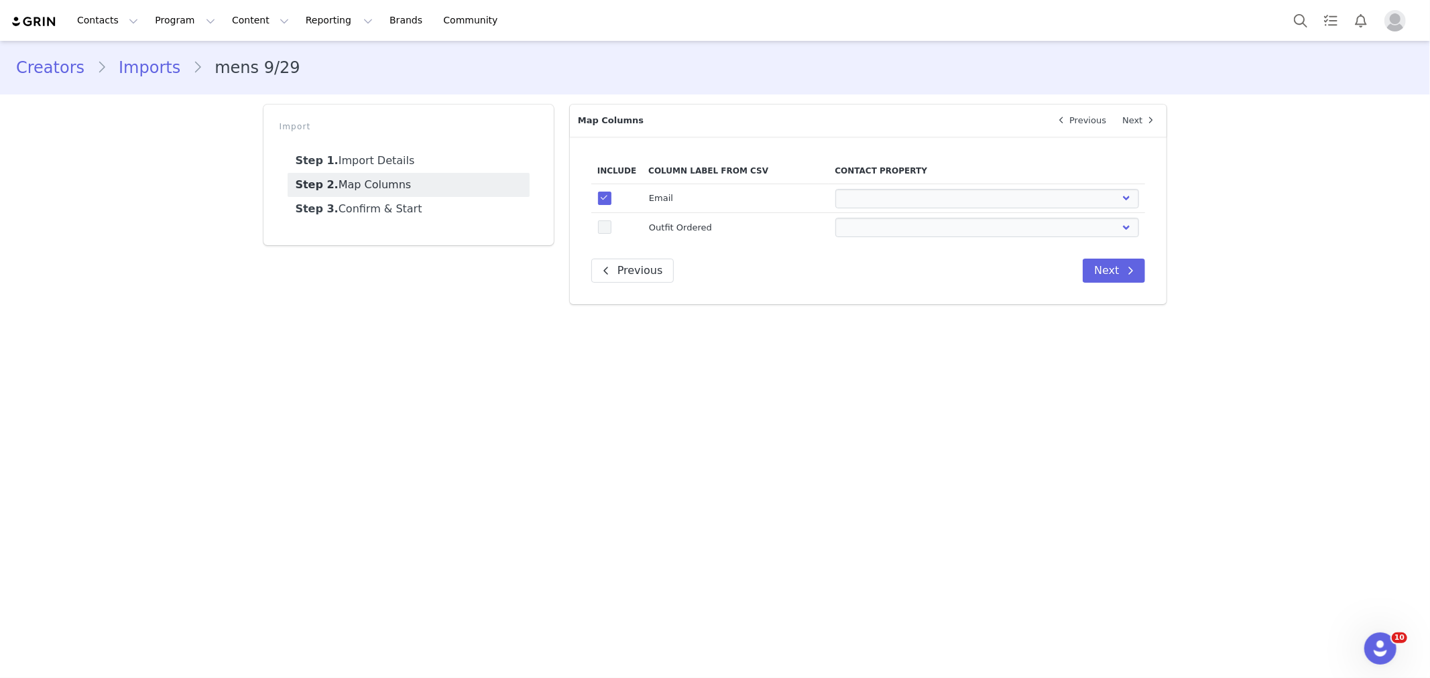
click at [611, 221] on input "true" at bounding box center [611, 221] width 0 height 0
select select
click at [892, 192] on select "First Name Last Name Email PayPal Email Gender Language Phone Country Code Phon…" at bounding box center [987, 198] width 304 height 19
select select "email"
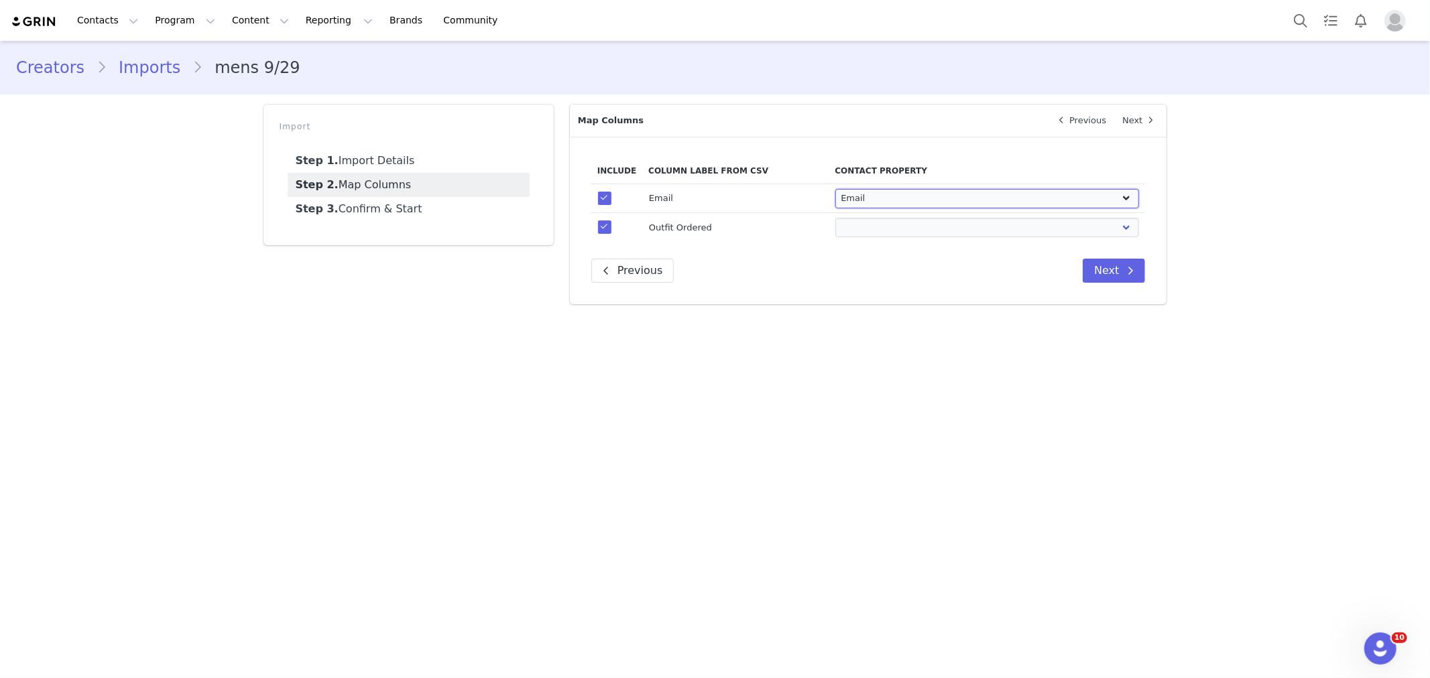
click at [835, 189] on select "First Name Last Name Email PayPal Email Gender Language Phone Country Code Phon…" at bounding box center [987, 198] width 304 height 19
click at [926, 229] on select "First Name Last Name Email PayPal Email Gender Language Phone Country Code Phon…" at bounding box center [987, 227] width 304 height 19
select select "field_24340"
click at [835, 218] on select "First Name Last Name Email PayPal Email Gender Language Phone Country Code Phon…" at bounding box center [987, 227] width 304 height 19
drag, startPoint x: 921, startPoint y: 460, endPoint x: 981, endPoint y: 411, distance: 77.7
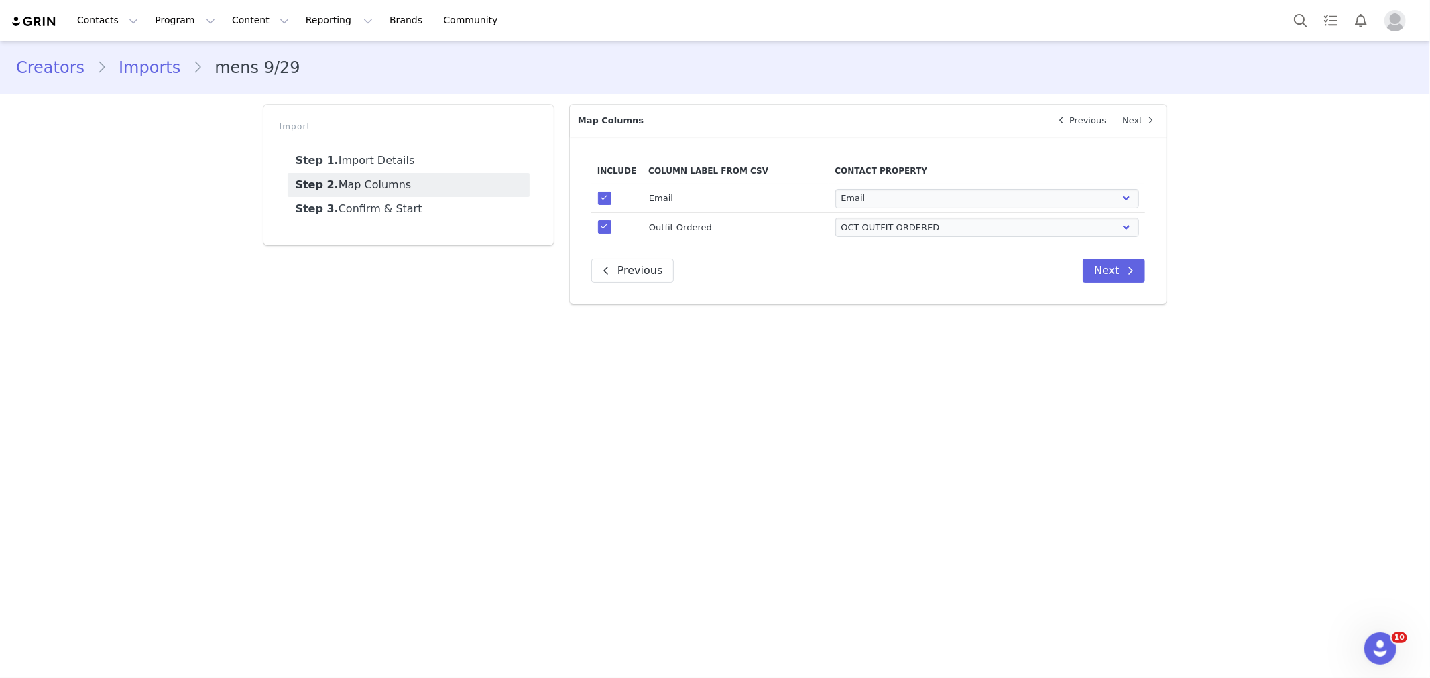
click at [923, 458] on main "Creators Imports mens 9/29 Import Step 1. Import Details Step 2. Map Columns St…" at bounding box center [715, 358] width 1430 height 635
click at [1107, 276] on button "Next" at bounding box center [1114, 271] width 62 height 24
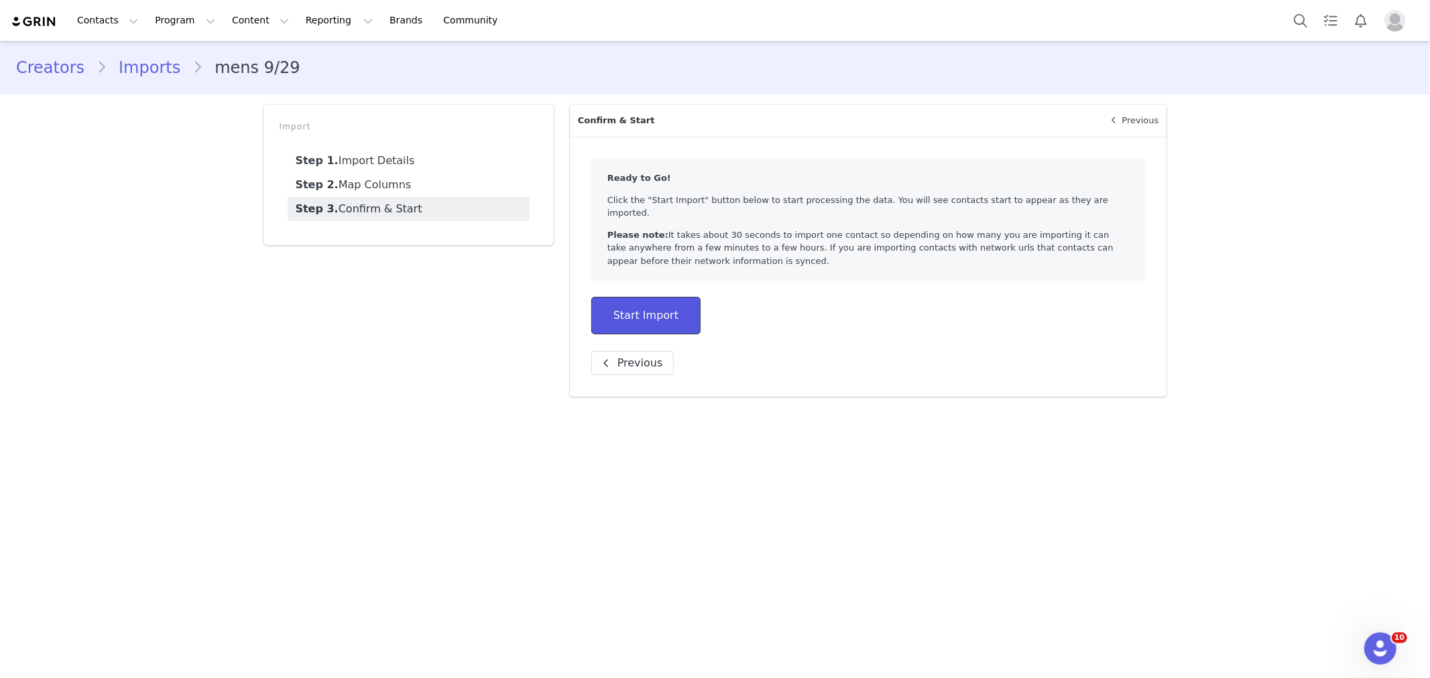
click at [627, 297] on button "Start Import" at bounding box center [645, 316] width 109 height 38
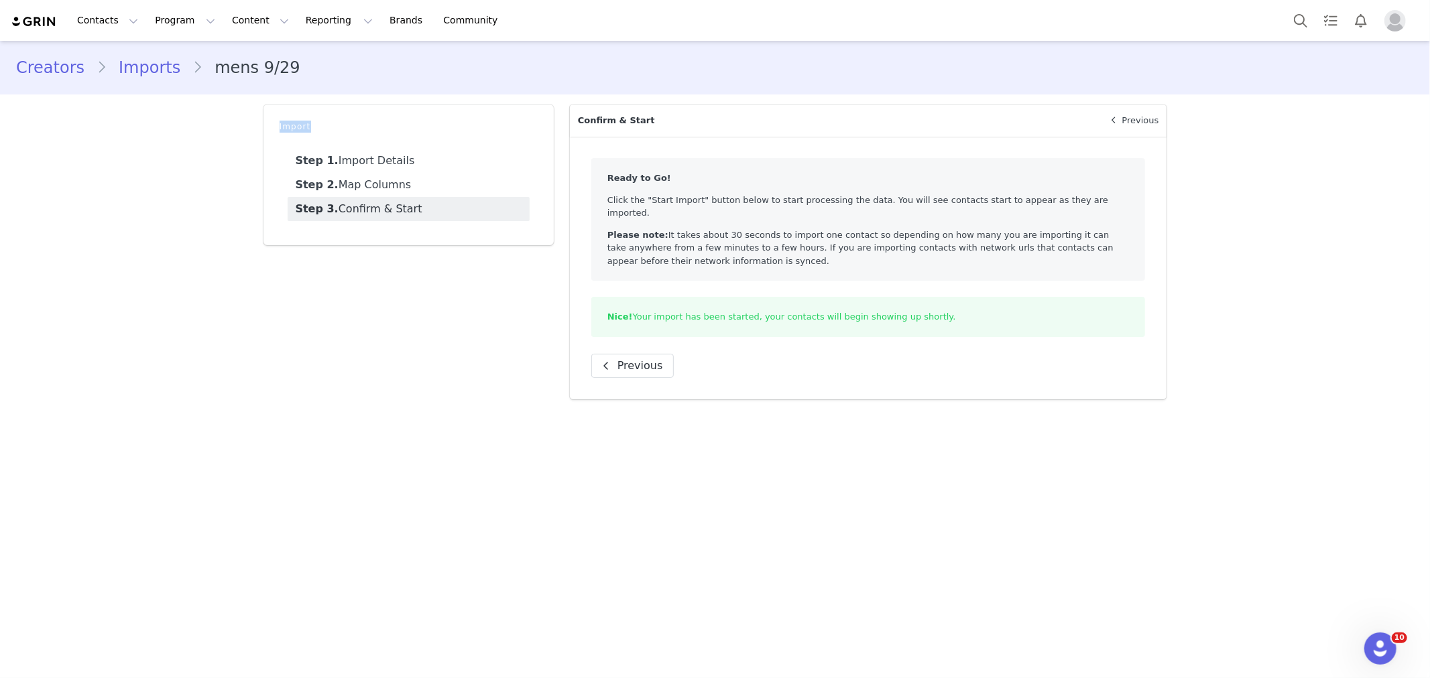
drag, startPoint x: 117, startPoint y: 132, endPoint x: 127, endPoint y: 114, distance: 20.7
click at [119, 133] on div "Creators Imports mens 9/29 Import Step 1. Import Details Step 2. Map Columns St…" at bounding box center [715, 225] width 1430 height 369
click at [156, 70] on link "Imports" at bounding box center [150, 68] width 86 height 24
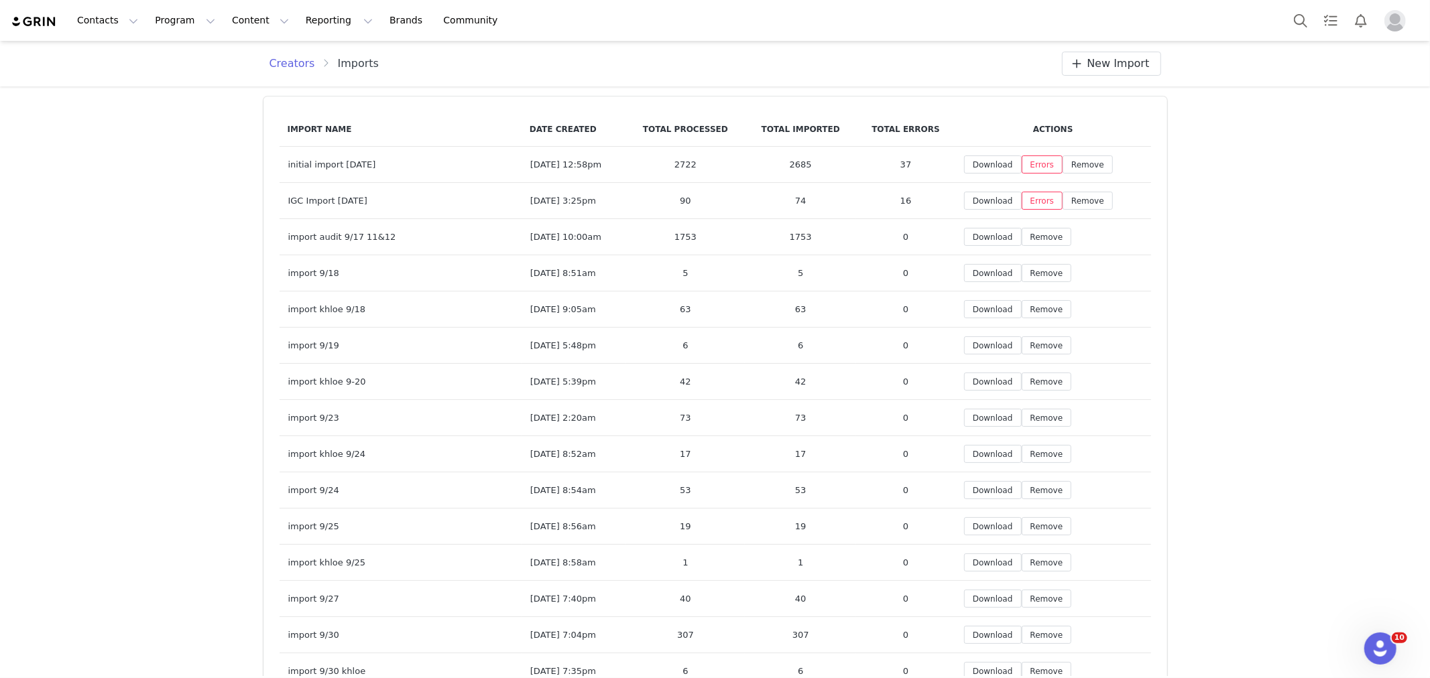
click at [1107, 64] on span "New Import" at bounding box center [1118, 64] width 62 height 16
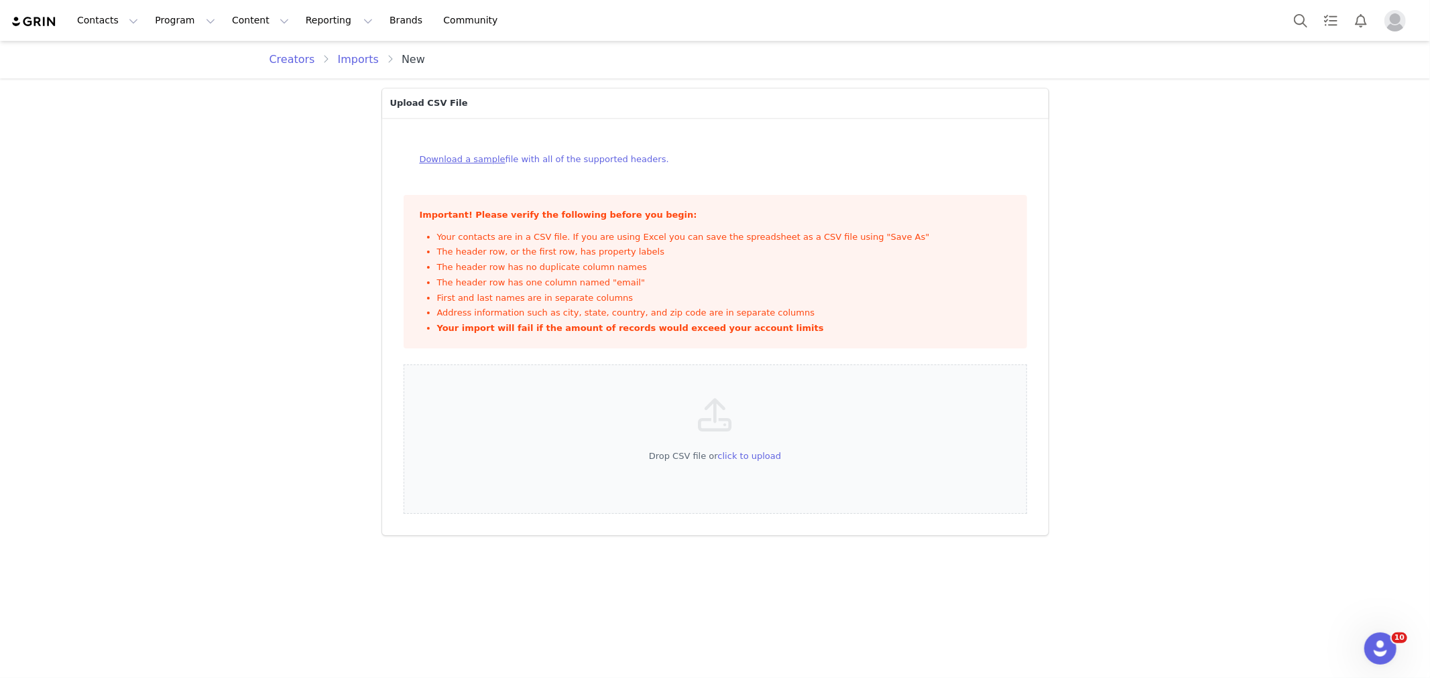
click at [373, 398] on section "Upload CSV File Download a sample file with all of the supported headers. Impor…" at bounding box center [715, 311] width 686 height 467
click at [722, 463] on div "Drop CSV file or click to upload" at bounding box center [715, 440] width 623 height 150
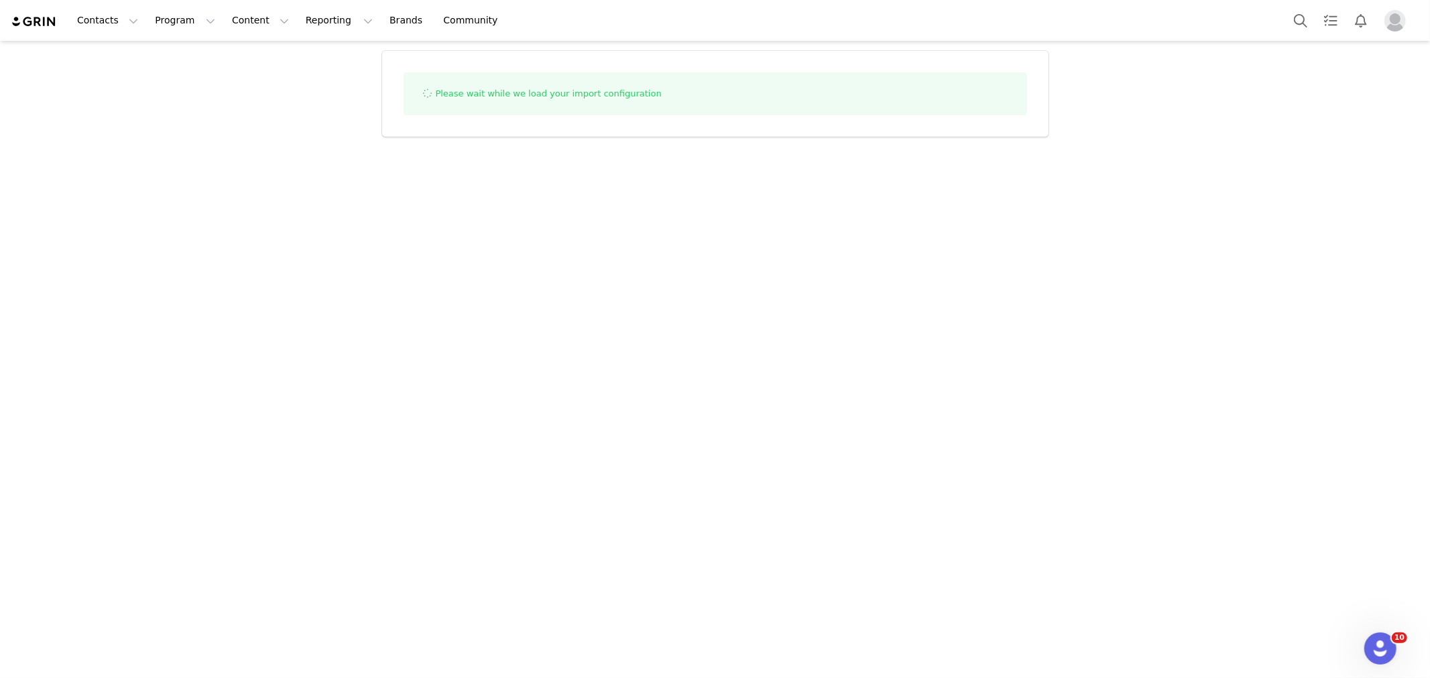
select select "influencer"
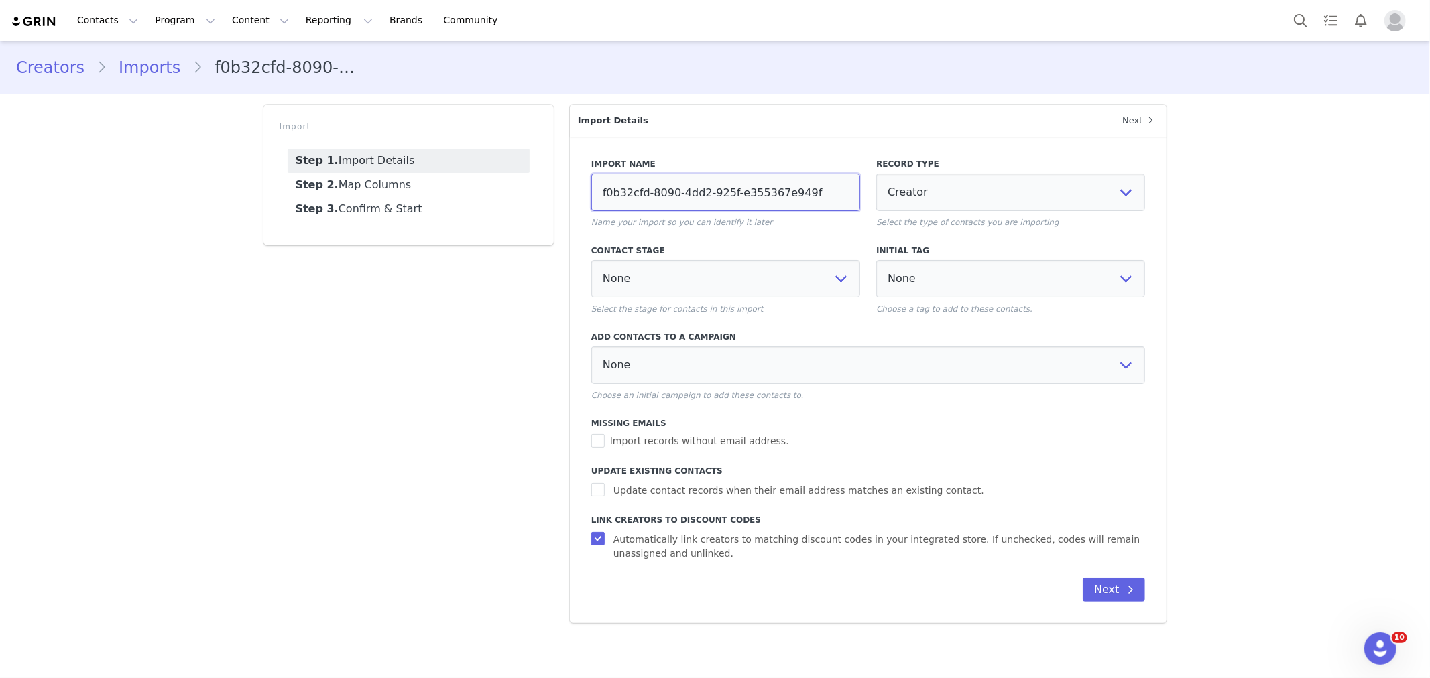
click at [743, 184] on input "f0b32cfd-8090-4dd2-925f-e355367e949f" at bounding box center [725, 193] width 269 height 38
type input "womens 9/29"
click at [604, 495] on label "Update contact records when their email address matches an existing contact." at bounding box center [868, 489] width 554 height 17
click at [604, 493] on input "Update contact records when their email address matches an existing contact." at bounding box center [599, 489] width 17 height 13
checkbox input "true"
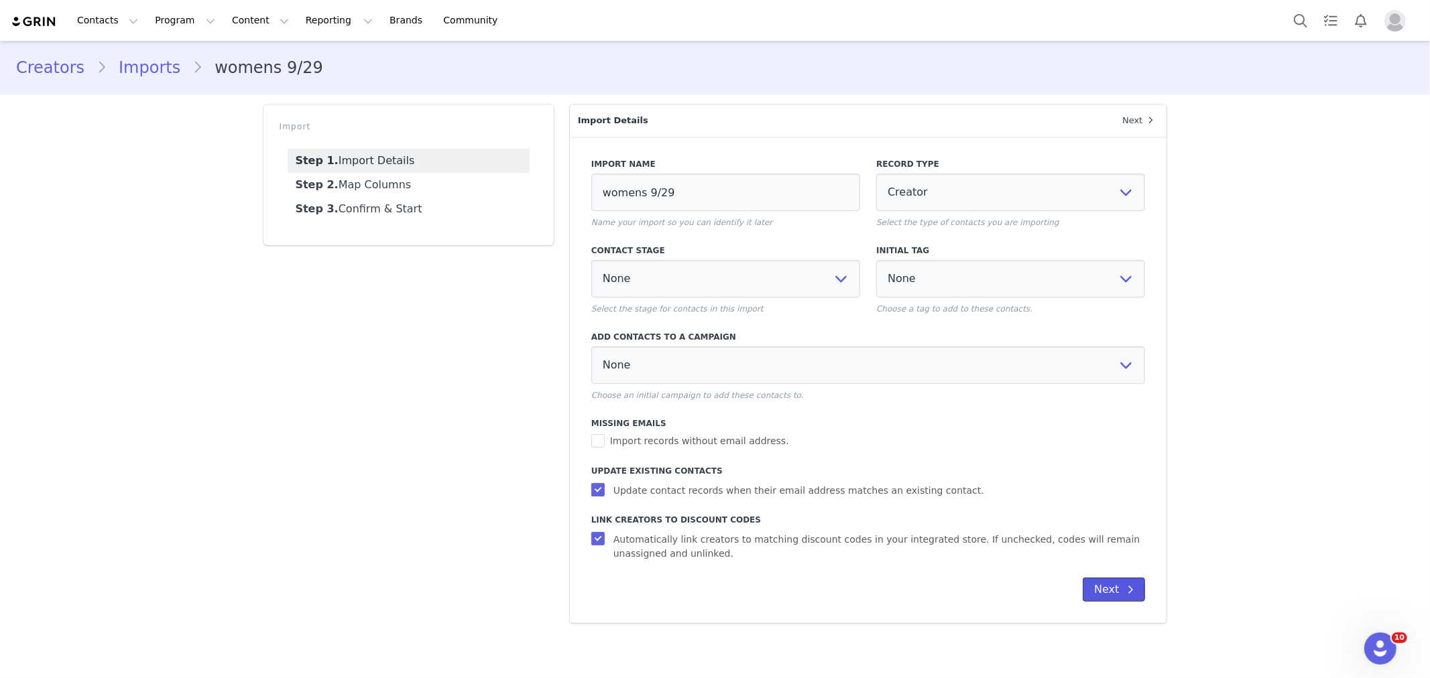
click at [1136, 593] on span at bounding box center [1130, 590] width 16 height 16
select select
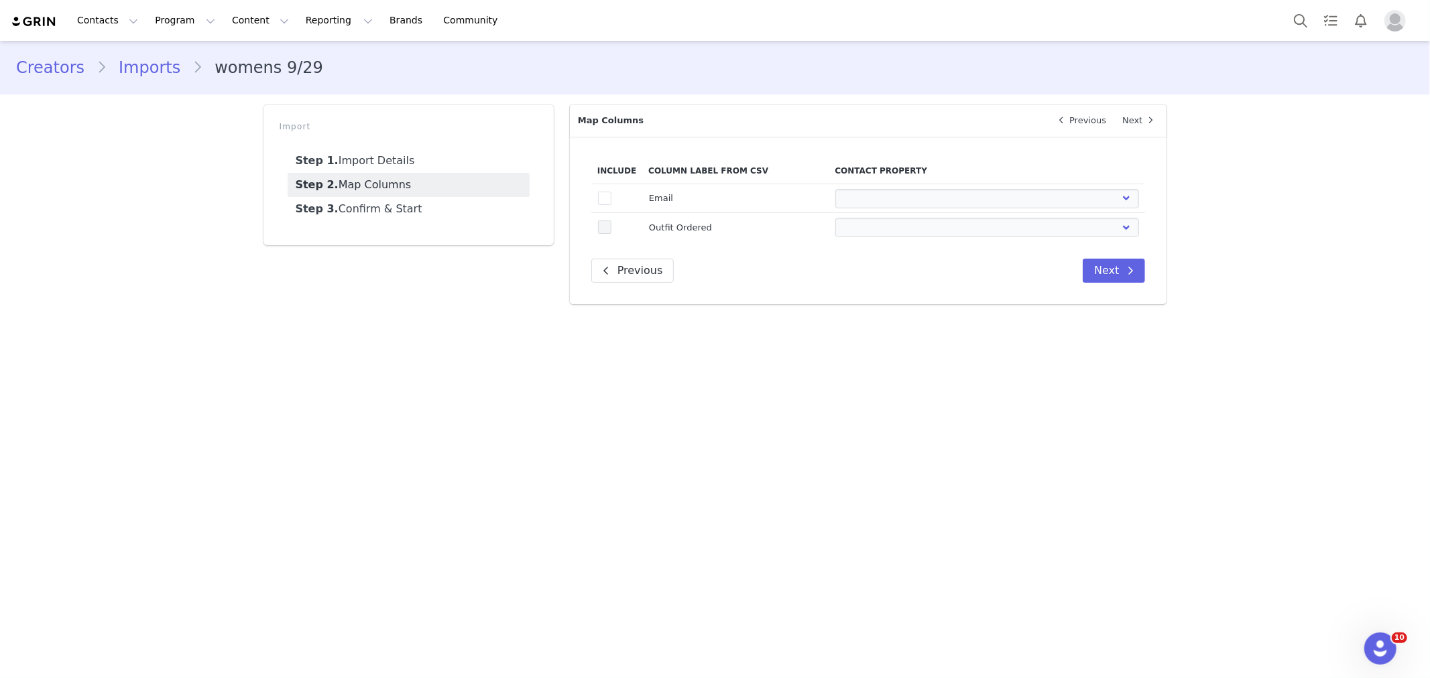
drag, startPoint x: 605, startPoint y: 198, endPoint x: 607, endPoint y: 223, distance: 25.6
click at [605, 198] on span at bounding box center [604, 198] width 13 height 13
click at [611, 192] on input "true" at bounding box center [611, 192] width 0 height 0
select select
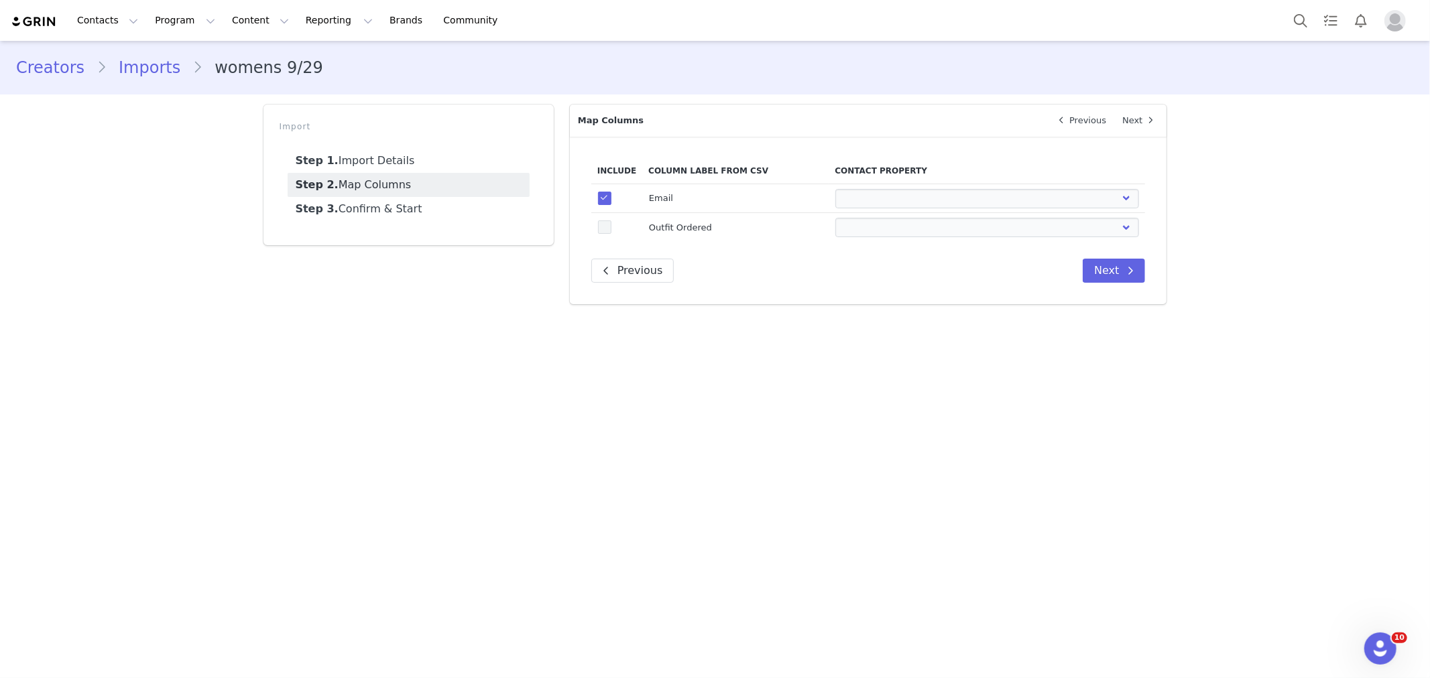
click at [607, 224] on span at bounding box center [604, 227] width 13 height 13
click at [611, 221] on input "true" at bounding box center [611, 221] width 0 height 0
select select
click at [946, 191] on select "First Name Last Name Email PayPal Email Gender Language Phone Country Code Phon…" at bounding box center [987, 198] width 304 height 19
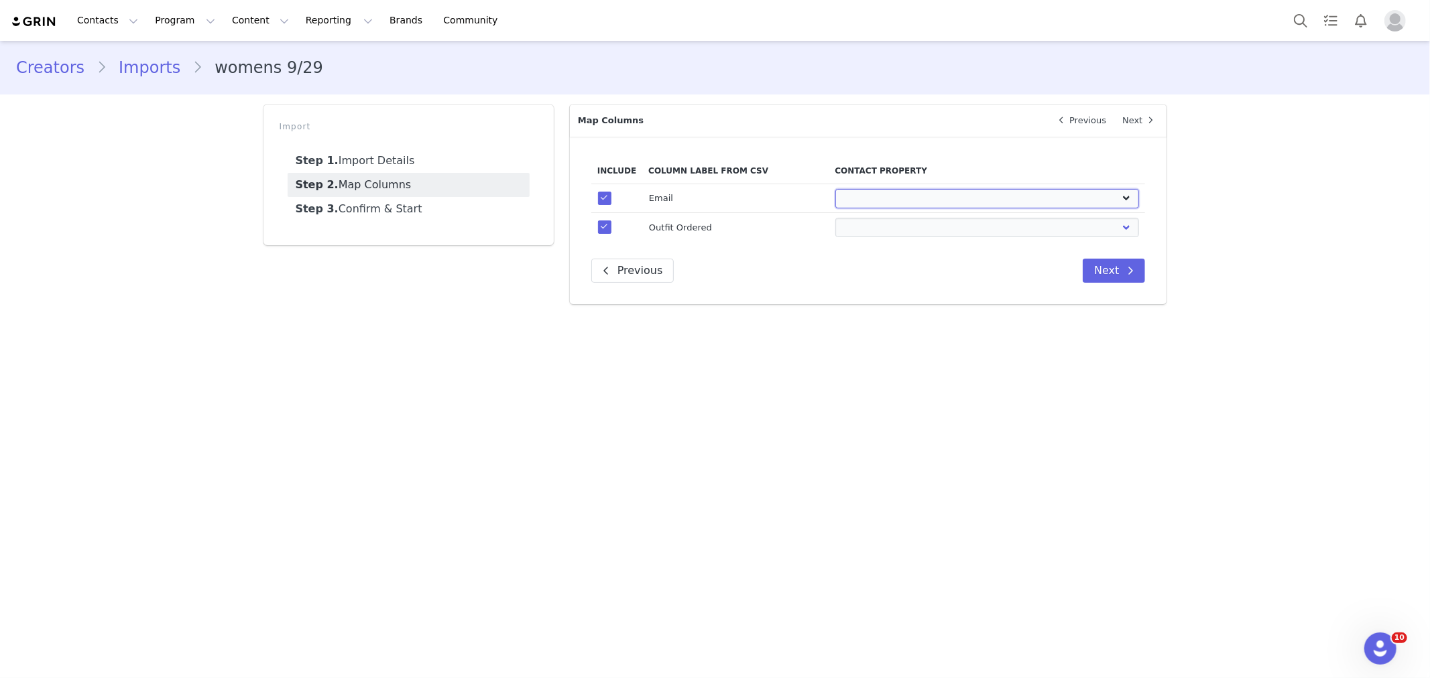
select select "email"
click at [835, 189] on select "First Name Last Name Email PayPal Email Gender Language Phone Country Code Phon…" at bounding box center [987, 198] width 304 height 19
click at [919, 229] on select "First Name Last Name Email PayPal Email Gender Language Phone Country Code Phon…" at bounding box center [987, 227] width 304 height 19
select select "field_24340"
click at [835, 218] on select "First Name Last Name Email PayPal Email Gender Language Phone Country Code Phon…" at bounding box center [987, 227] width 304 height 19
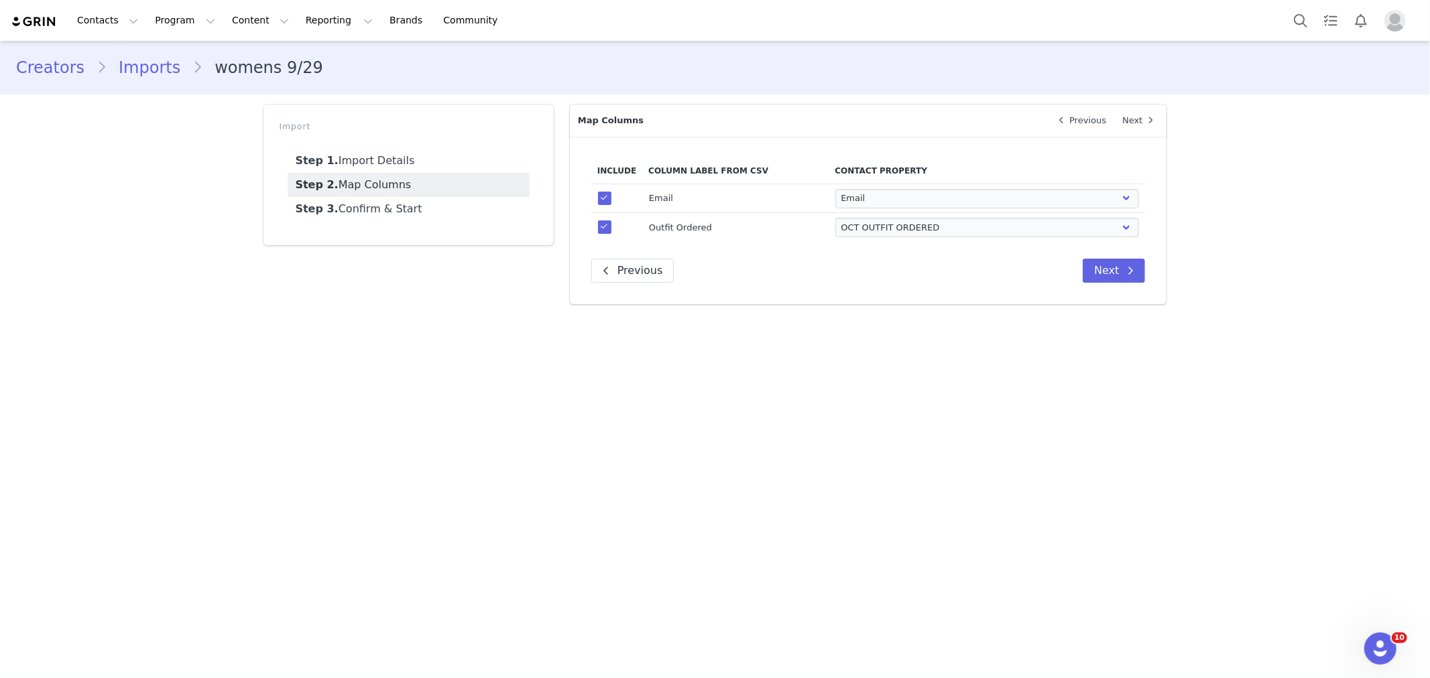
click at [692, 473] on main "Creators Imports womens 9/29 Import Step 1. Import Details Step 2. Map Columns …" at bounding box center [715, 358] width 1430 height 635
click at [1116, 271] on button "Next" at bounding box center [1114, 271] width 62 height 24
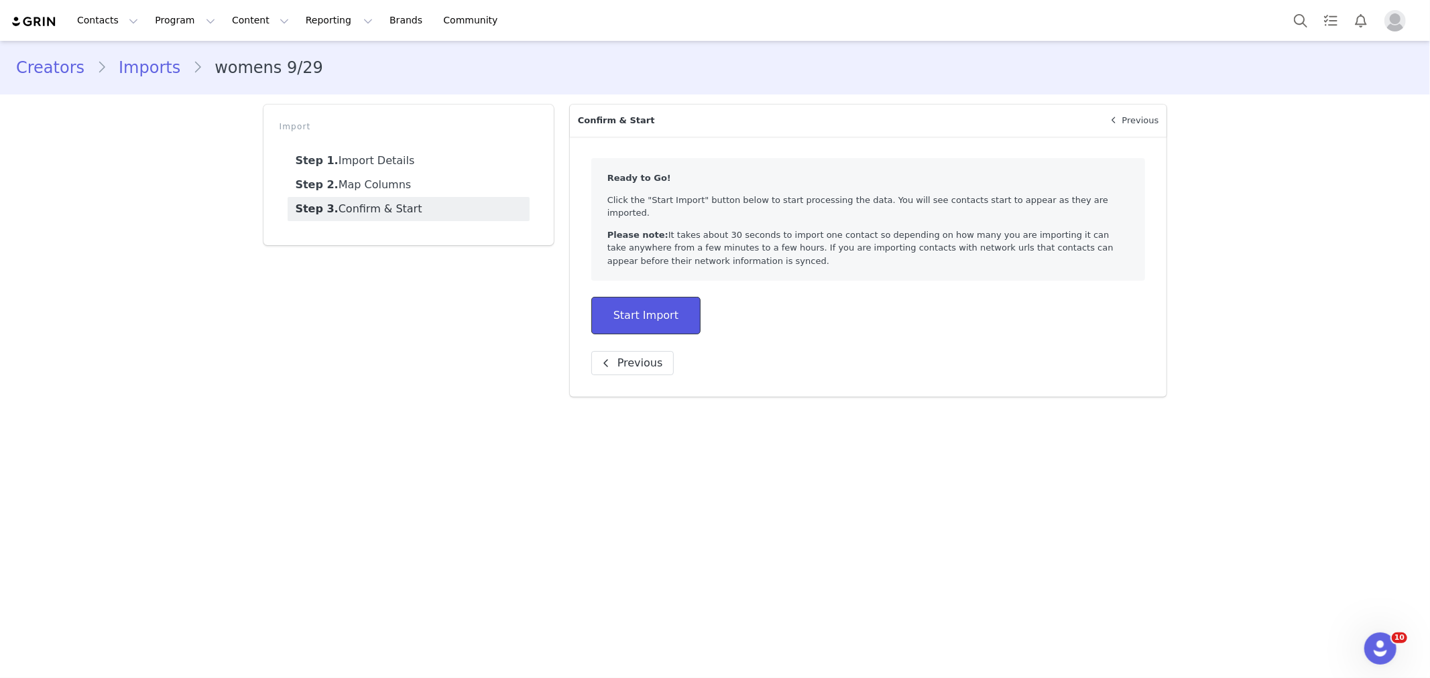
click at [656, 297] on button "Start Import" at bounding box center [645, 316] width 109 height 38
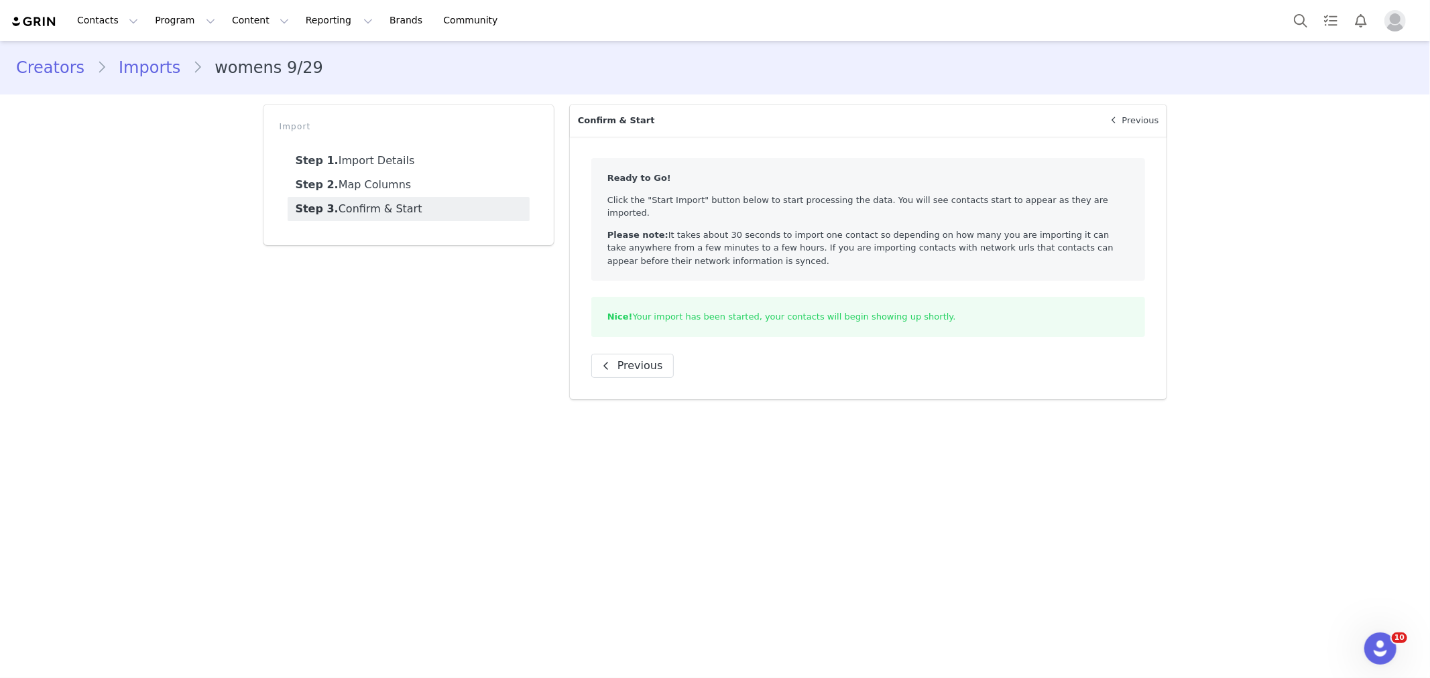
click at [262, 330] on div "Import Step 1. Import Details Step 2. Map Columns Step 3. Confirm & Start" at bounding box center [408, 252] width 306 height 311
click at [277, 337] on div "Import Step 1. Import Details Step 2. Map Columns Step 3. Confirm & Start" at bounding box center [408, 252] width 306 height 311
click at [198, 18] on button "Program Program" at bounding box center [185, 20] width 76 height 30
click at [181, 50] on link "Activations" at bounding box center [192, 59] width 106 height 25
